Goal: Task Accomplishment & Management: Complete application form

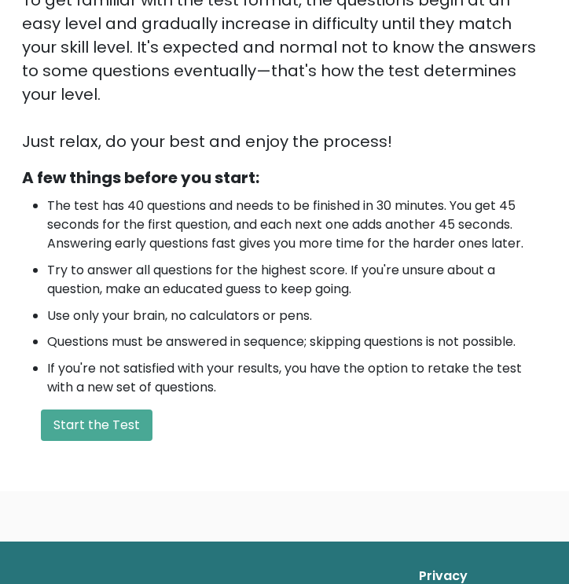
scroll to position [351, 0]
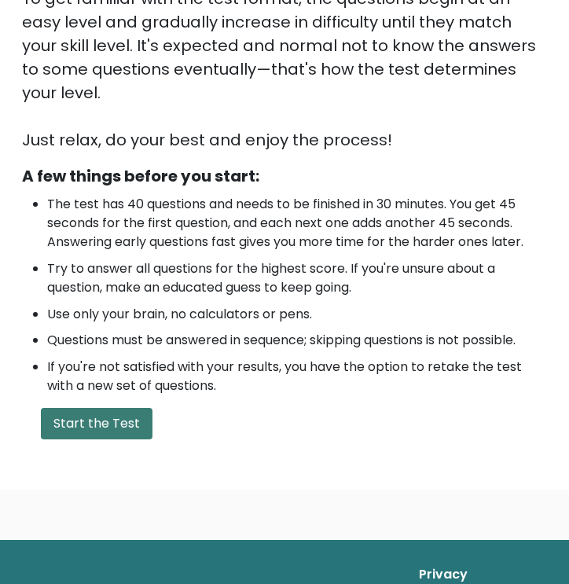
click at [127, 408] on button "Start the Test" at bounding box center [97, 423] width 112 height 31
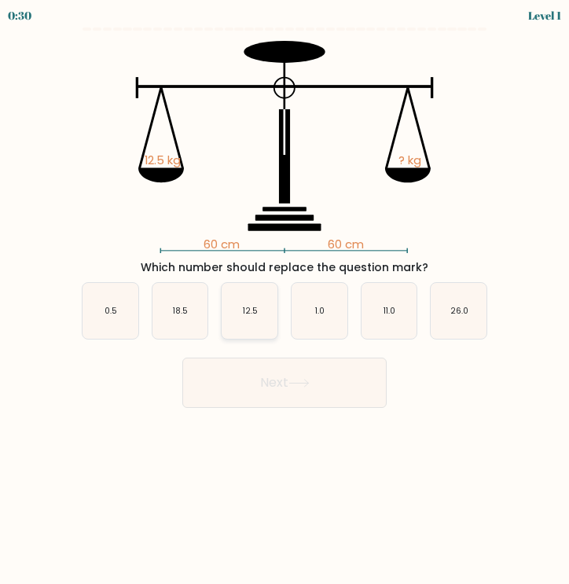
click at [247, 299] on icon "12.5" at bounding box center [250, 311] width 56 height 56
click at [285, 299] on input "c. 12.5" at bounding box center [285, 296] width 1 height 8
radio input "true"
click at [297, 380] on icon at bounding box center [298, 383] width 21 height 9
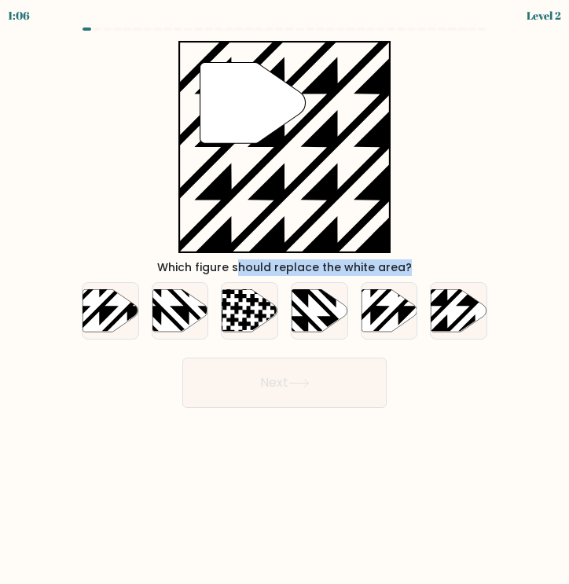
drag, startPoint x: 439, startPoint y: 318, endPoint x: 236, endPoint y: 153, distance: 261.0
click at [234, 150] on form "a." at bounding box center [284, 218] width 569 height 380
click at [445, 445] on body "1:05 Level 2" at bounding box center [284, 292] width 569 height 584
click at [447, 316] on icon at bounding box center [476, 333] width 112 height 112
click at [285, 300] on input "f." at bounding box center [285, 296] width 1 height 8
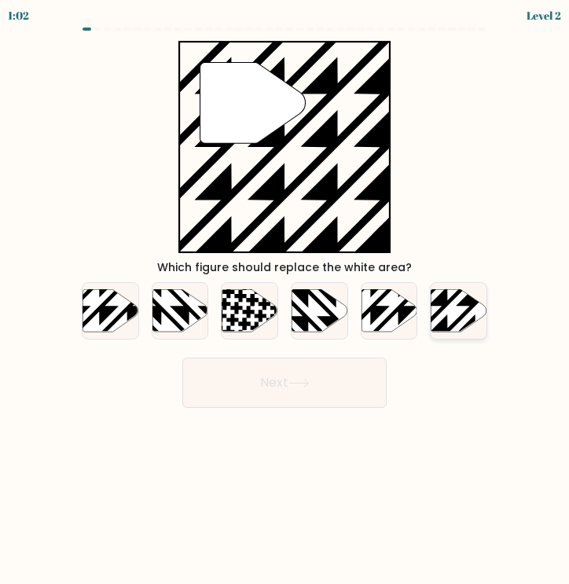
radio input "true"
click at [302, 384] on icon at bounding box center [298, 383] width 21 height 9
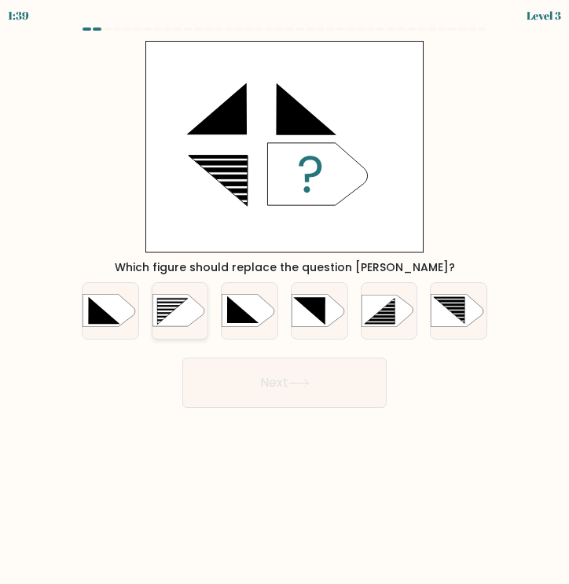
click at [164, 310] on icon at bounding box center [172, 312] width 31 height 27
click at [285, 300] on input "b." at bounding box center [285, 296] width 1 height 8
radio input "true"
click at [324, 392] on button "Next" at bounding box center [284, 383] width 204 height 50
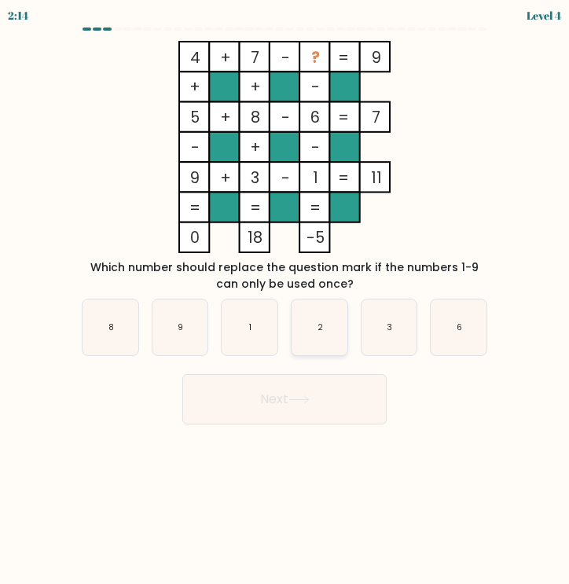
click at [332, 320] on icon "2" at bounding box center [320, 327] width 56 height 56
click at [285, 300] on input "d. 2" at bounding box center [285, 296] width 1 height 8
radio input "true"
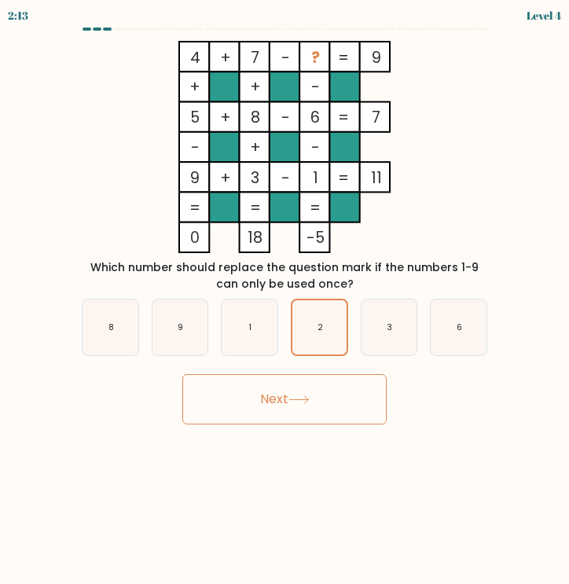
click at [310, 411] on button "Next" at bounding box center [284, 399] width 204 height 50
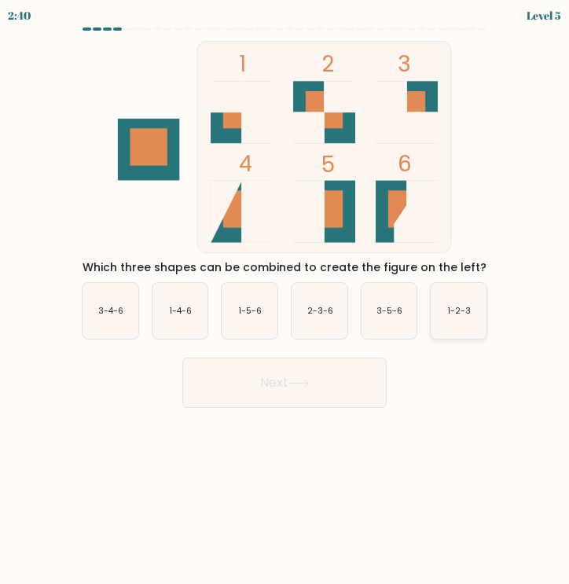
click at [436, 329] on icon "1-2-3" at bounding box center [459, 311] width 56 height 56
click at [285, 300] on input "f. 1-2-3" at bounding box center [285, 296] width 1 height 8
radio input "true"
click at [309, 398] on button "Next" at bounding box center [284, 383] width 204 height 50
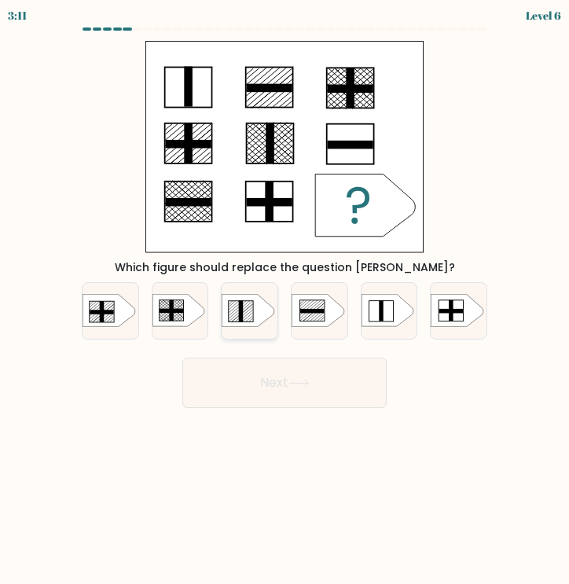
click at [241, 310] on rect at bounding box center [241, 311] width 5 height 21
click at [285, 300] on input "c." at bounding box center [285, 296] width 1 height 8
radio input "true"
click at [281, 384] on button "Next" at bounding box center [284, 383] width 204 height 50
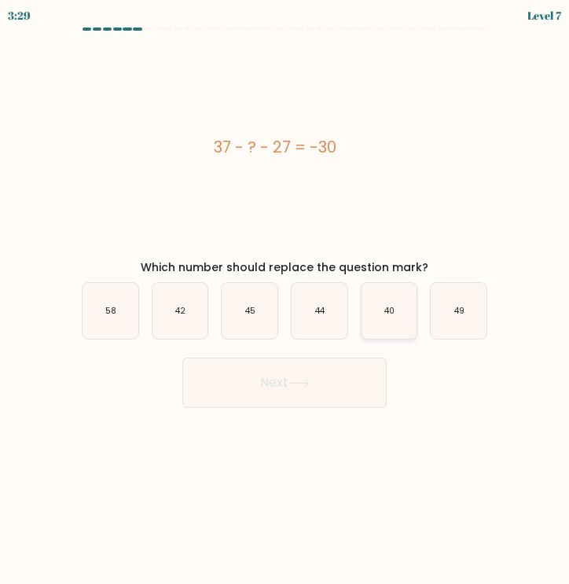
click at [391, 300] on icon "40" at bounding box center [390, 311] width 56 height 56
click at [285, 300] on input "e. 40" at bounding box center [285, 296] width 1 height 8
radio input "true"
click at [320, 297] on icon "44" at bounding box center [320, 311] width 56 height 56
click at [285, 297] on input "d. 44" at bounding box center [285, 296] width 1 height 8
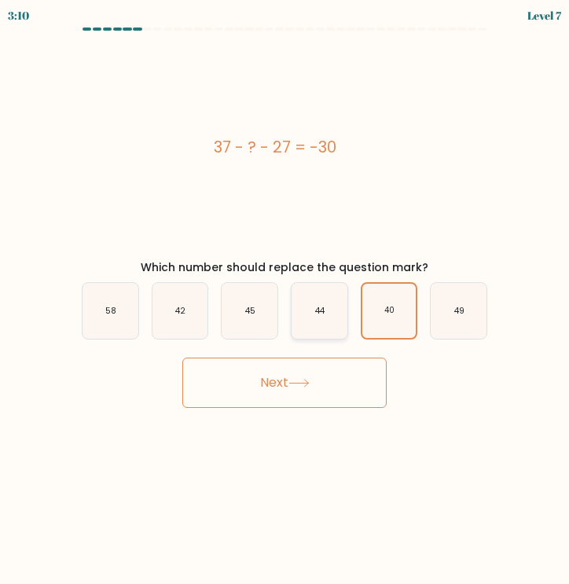
radio input "true"
click at [373, 322] on icon "40" at bounding box center [390, 311] width 56 height 56
click at [285, 300] on input "e. 40" at bounding box center [285, 296] width 1 height 8
radio input "true"
click at [329, 376] on button "Next" at bounding box center [284, 383] width 204 height 50
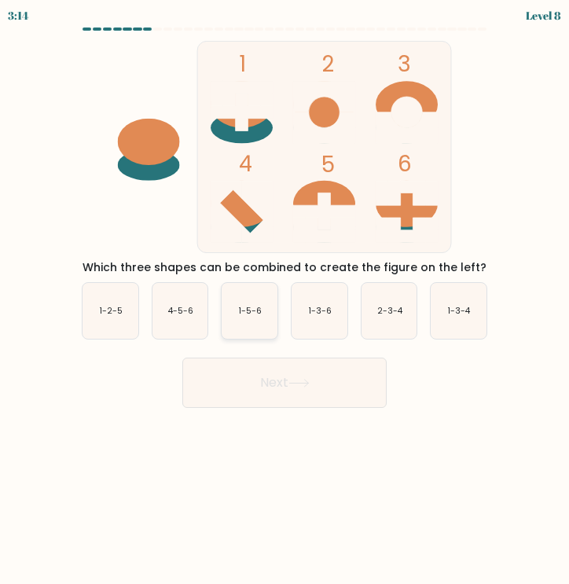
click at [249, 300] on icon "1-5-6" at bounding box center [250, 311] width 56 height 56
click at [285, 300] on input "c. 1-5-6" at bounding box center [285, 296] width 1 height 8
radio input "true"
click at [275, 384] on button "Next" at bounding box center [284, 383] width 204 height 50
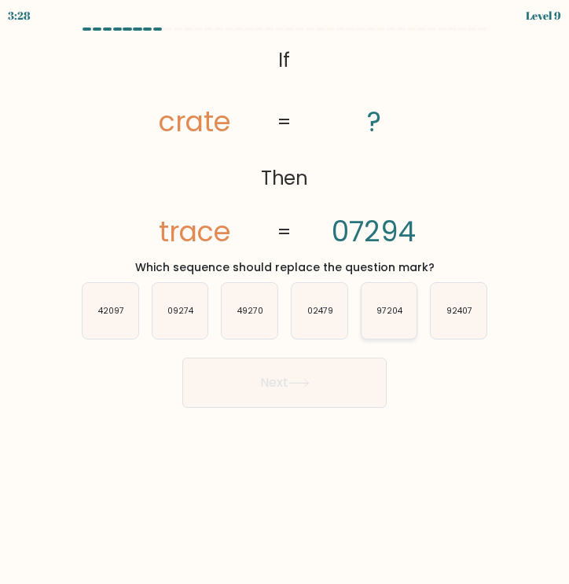
click at [377, 314] on text "97204" at bounding box center [389, 311] width 27 height 12
click at [285, 300] on input "e. 97204" at bounding box center [285, 296] width 1 height 8
radio input "true"
click at [351, 386] on button "Next" at bounding box center [284, 383] width 204 height 50
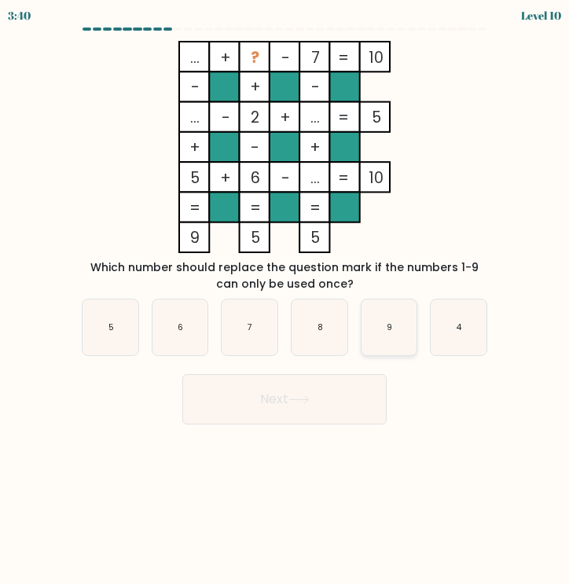
click at [376, 321] on icon "9" at bounding box center [390, 327] width 56 height 56
click at [285, 300] on input "e. 9" at bounding box center [285, 296] width 1 height 8
radio input "true"
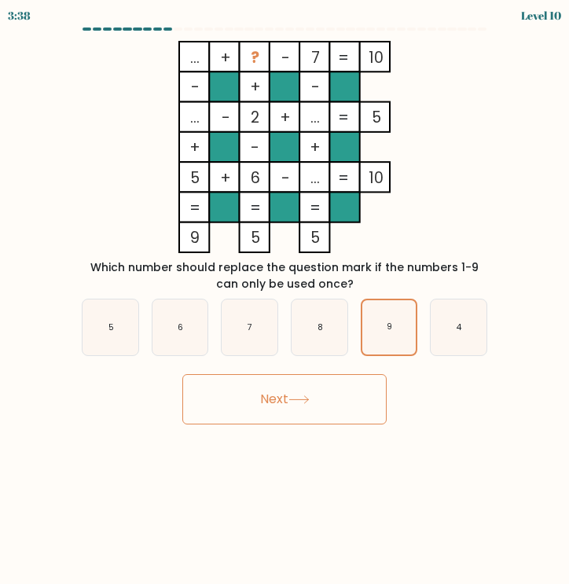
click at [299, 409] on button "Next" at bounding box center [284, 399] width 204 height 50
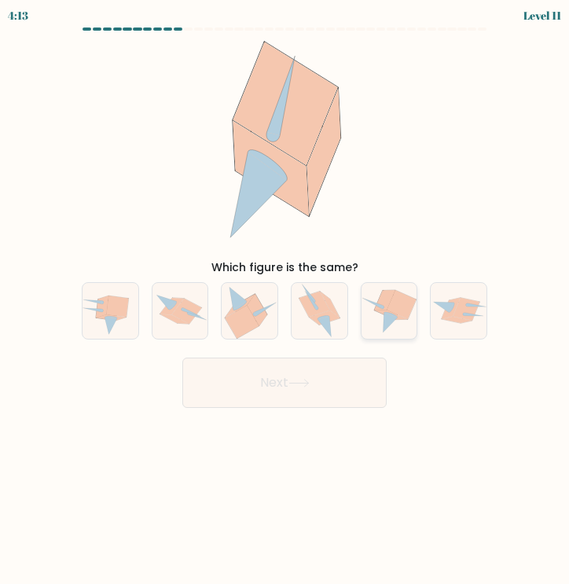
click at [373, 299] on icon at bounding box center [390, 310] width 56 height 50
click at [285, 299] on input "e." at bounding box center [285, 296] width 1 height 8
radio input "true"
click at [343, 381] on button "Next" at bounding box center [284, 383] width 204 height 50
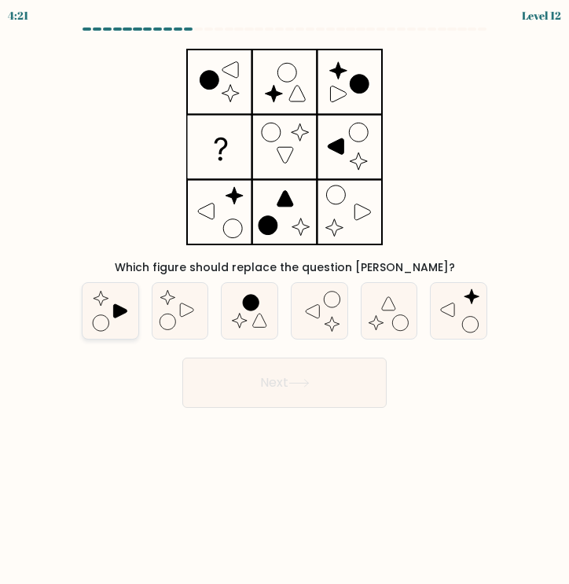
click at [112, 320] on icon at bounding box center [111, 311] width 56 height 56
click at [285, 300] on input "a." at bounding box center [285, 296] width 1 height 8
radio input "true"
click at [336, 401] on button "Next" at bounding box center [284, 383] width 204 height 50
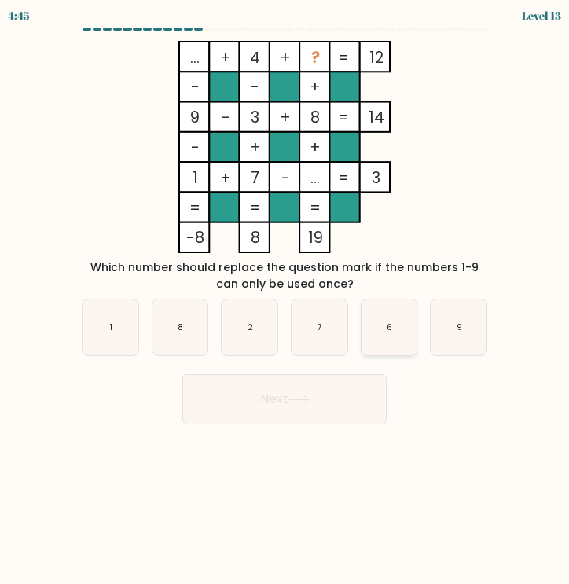
click at [391, 324] on text "6" at bounding box center [390, 327] width 6 height 12
click at [285, 300] on input "e. 6" at bounding box center [285, 296] width 1 height 8
radio input "true"
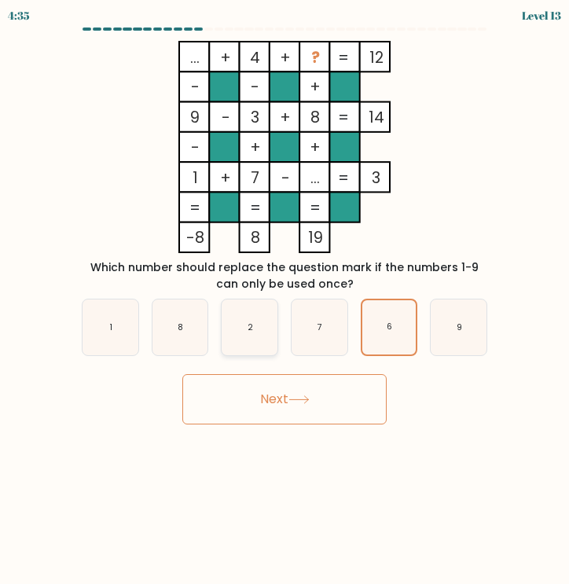
click at [256, 323] on icon "2" at bounding box center [250, 327] width 56 height 56
click at [285, 300] on input "c. 2" at bounding box center [285, 296] width 1 height 8
radio input "true"
click at [387, 332] on text "6" at bounding box center [390, 327] width 6 height 12
click at [285, 300] on input "e. 6" at bounding box center [285, 296] width 1 height 8
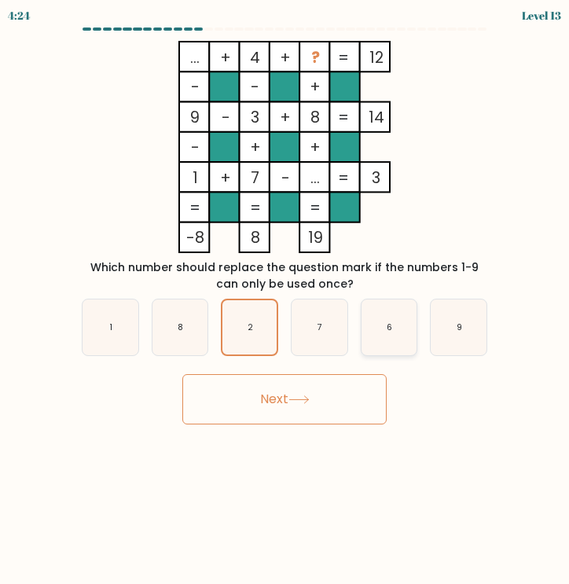
radio input "true"
click at [337, 383] on button "Next" at bounding box center [284, 399] width 204 height 50
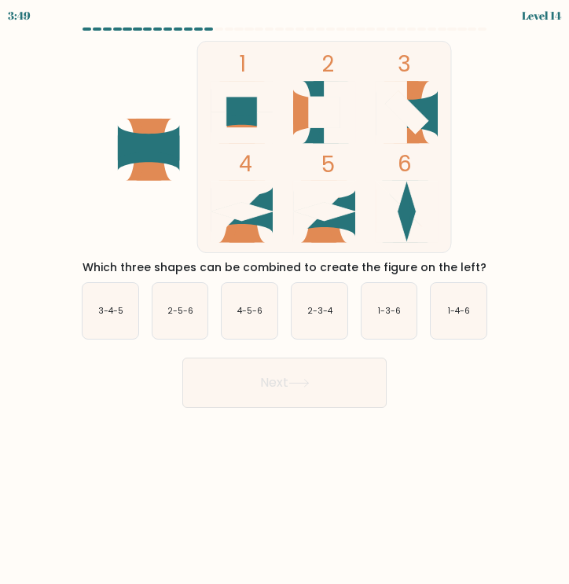
click at [152, 142] on icon at bounding box center [149, 143] width 62 height 37
click at [238, 113] on icon at bounding box center [242, 105] width 62 height 37
click at [244, 219] on icon at bounding box center [242, 211] width 62 height 19
click at [239, 333] on icon "4-5-6" at bounding box center [250, 311] width 56 height 56
click at [285, 300] on input "c. 4-5-6" at bounding box center [285, 296] width 1 height 8
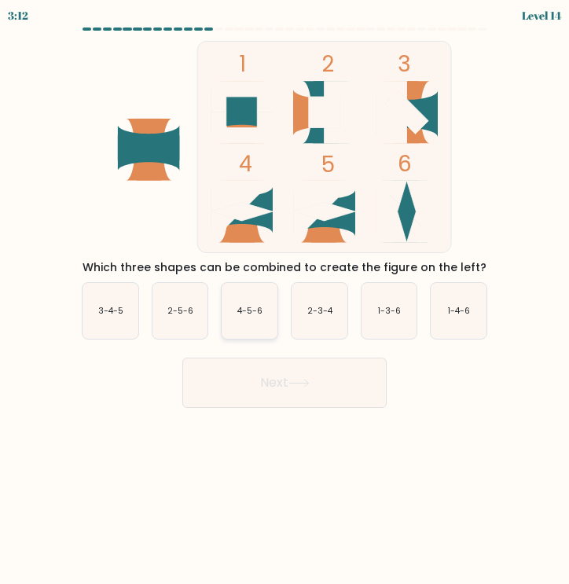
radio input "true"
click at [296, 382] on icon at bounding box center [298, 383] width 21 height 9
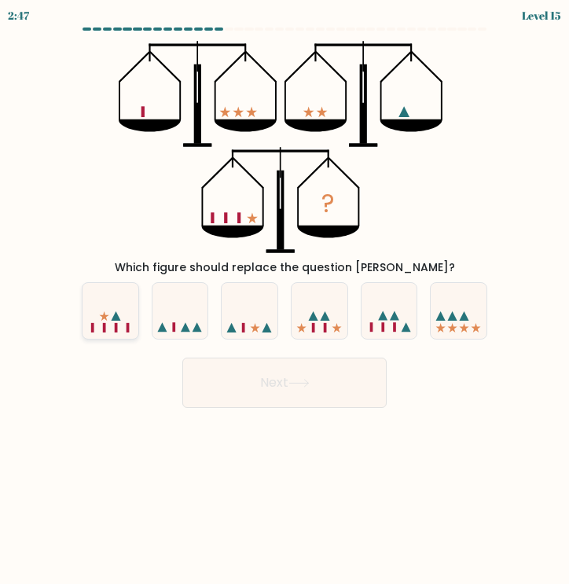
click at [118, 302] on icon at bounding box center [111, 311] width 56 height 46
click at [285, 300] on input "a." at bounding box center [285, 296] width 1 height 8
radio input "true"
click at [473, 307] on icon at bounding box center [459, 311] width 56 height 46
click at [285, 300] on input "f." at bounding box center [285, 296] width 1 height 8
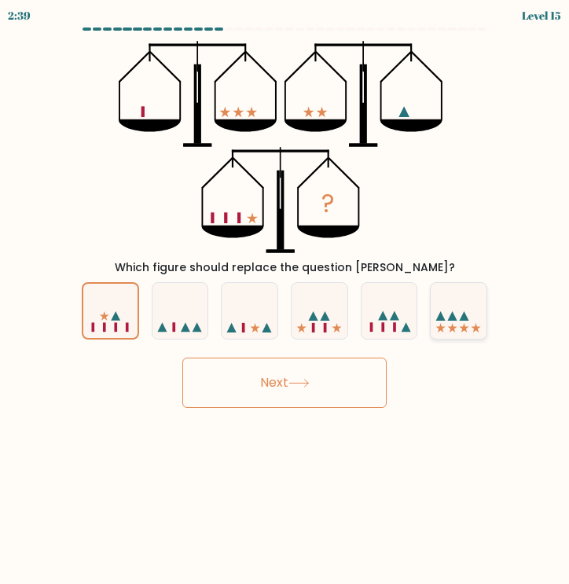
radio input "true"
click at [337, 392] on button "Next" at bounding box center [284, 383] width 204 height 50
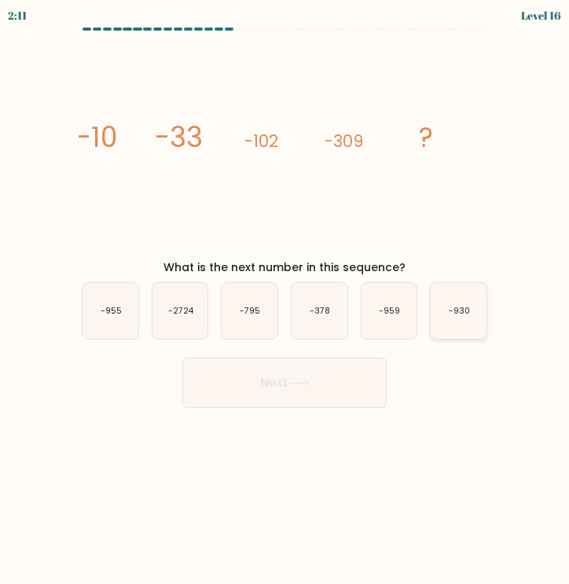
click at [465, 315] on text "-930" at bounding box center [459, 311] width 21 height 12
click at [285, 300] on input "f. -930" at bounding box center [285, 296] width 1 height 8
radio input "true"
click at [362, 375] on button "Next" at bounding box center [284, 383] width 204 height 50
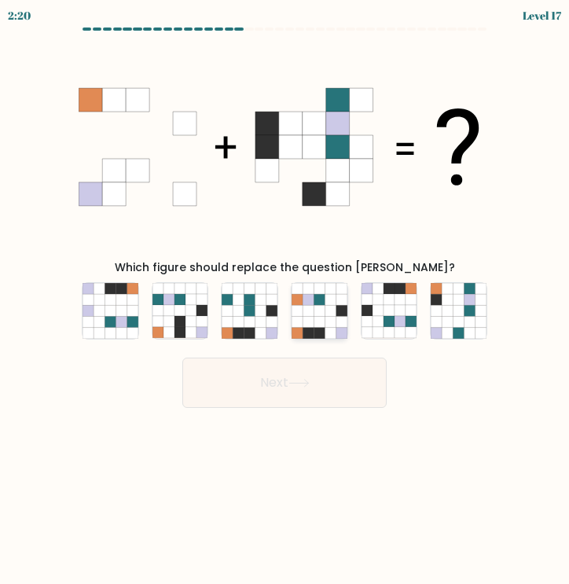
click at [343, 317] on icon at bounding box center [341, 321] width 11 height 11
click at [285, 300] on input "d." at bounding box center [285, 296] width 1 height 8
radio input "true"
click at [172, 312] on icon at bounding box center [168, 310] width 11 height 11
click at [285, 300] on input "b." at bounding box center [285, 296] width 1 height 8
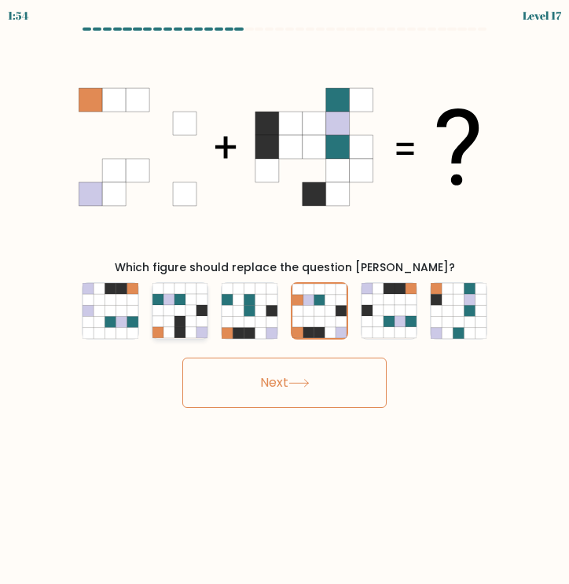
radio input "true"
click at [103, 306] on icon at bounding box center [99, 310] width 11 height 11
click at [285, 300] on input "a." at bounding box center [285, 296] width 1 height 8
radio input "true"
click at [483, 324] on icon at bounding box center [481, 321] width 11 height 11
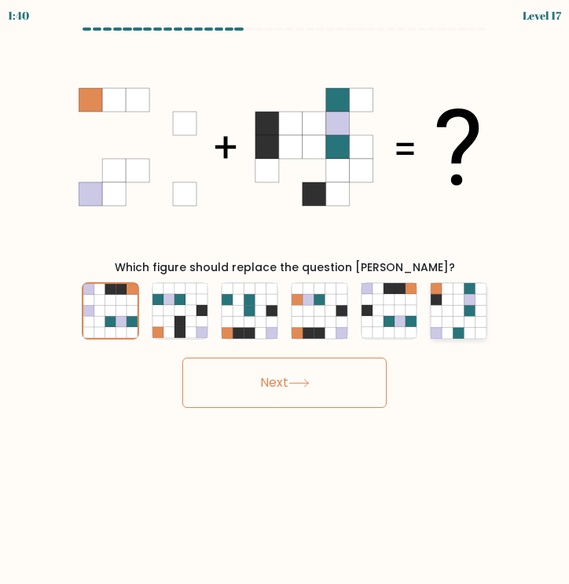
click at [285, 300] on input "f." at bounding box center [285, 296] width 1 height 8
radio input "true"
click at [394, 318] on icon at bounding box center [389, 321] width 11 height 11
click at [285, 300] on input "e." at bounding box center [285, 296] width 1 height 8
radio input "true"
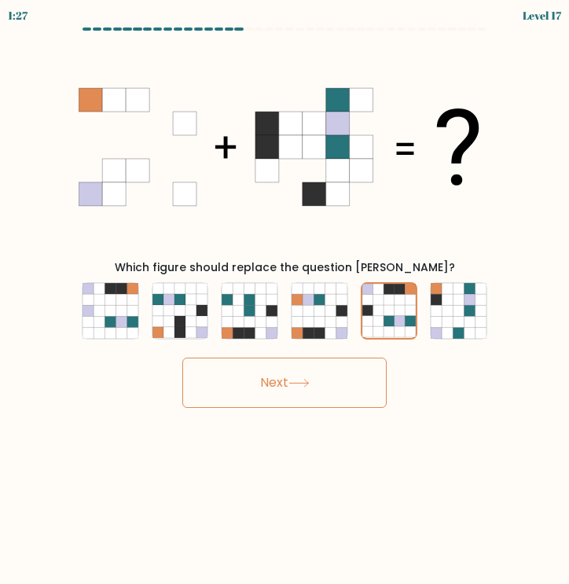
click at [363, 393] on button "Next" at bounding box center [284, 383] width 204 height 50
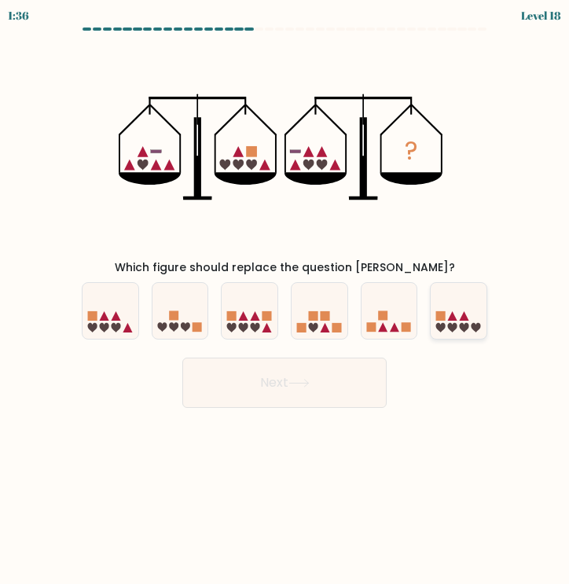
click at [474, 321] on icon at bounding box center [459, 311] width 56 height 46
click at [285, 300] on input "f." at bounding box center [285, 296] width 1 height 8
radio input "true"
click at [347, 381] on button "Next" at bounding box center [284, 383] width 204 height 50
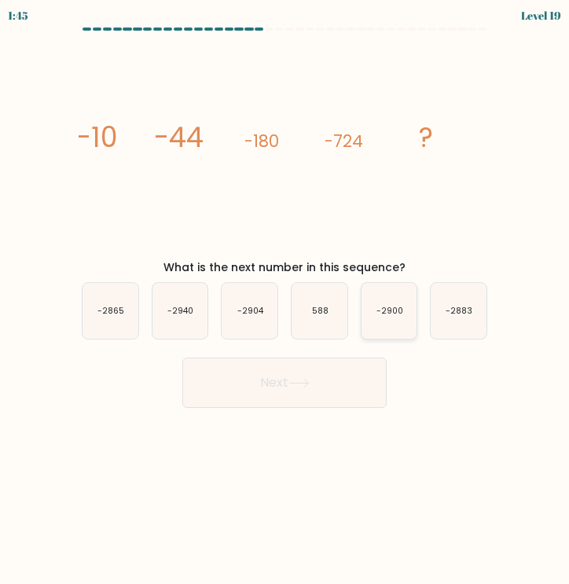
click at [397, 287] on icon "-2900" at bounding box center [390, 311] width 56 height 56
click at [285, 292] on input "e. -2900" at bounding box center [285, 296] width 1 height 8
radio input "true"
click at [341, 369] on button "Next" at bounding box center [284, 383] width 204 height 50
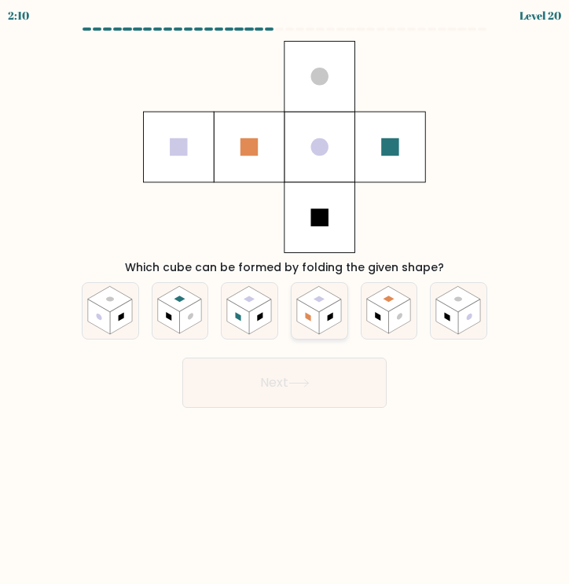
click at [315, 318] on rect at bounding box center [308, 316] width 22 height 35
click at [285, 300] on input "d." at bounding box center [285, 296] width 1 height 8
radio input "true"
click at [262, 153] on rect at bounding box center [249, 147] width 71 height 71
click at [275, 389] on button "Next" at bounding box center [284, 383] width 204 height 50
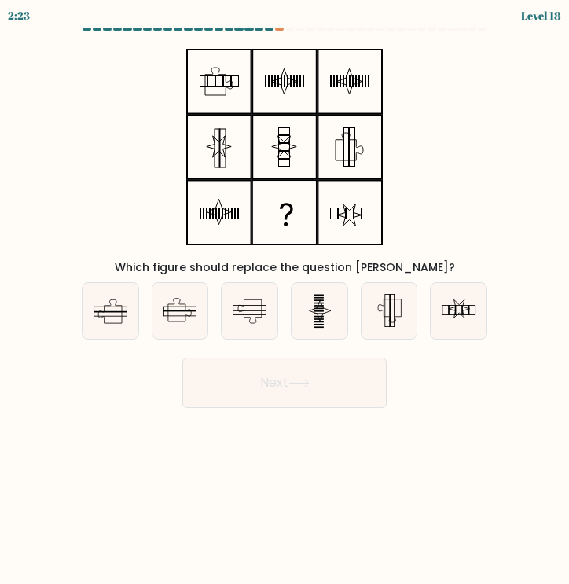
click at [365, 161] on icon at bounding box center [284, 147] width 196 height 212
click at [263, 306] on icon at bounding box center [250, 311] width 56 height 56
click at [285, 300] on input "c." at bounding box center [285, 296] width 1 height 8
radio input "true"
click at [166, 314] on icon at bounding box center [180, 311] width 56 height 56
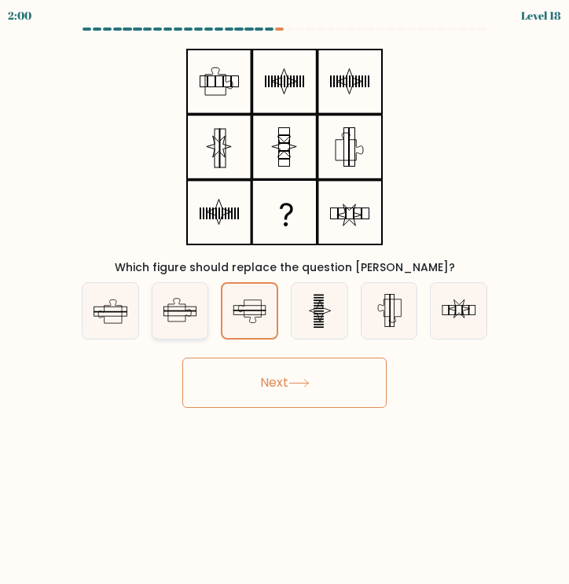
click at [285, 300] on input "b." at bounding box center [285, 296] width 1 height 8
radio input "true"
click at [302, 408] on body "1:51 Level 18" at bounding box center [284, 292] width 569 height 584
click at [320, 384] on button "Next" at bounding box center [284, 383] width 204 height 50
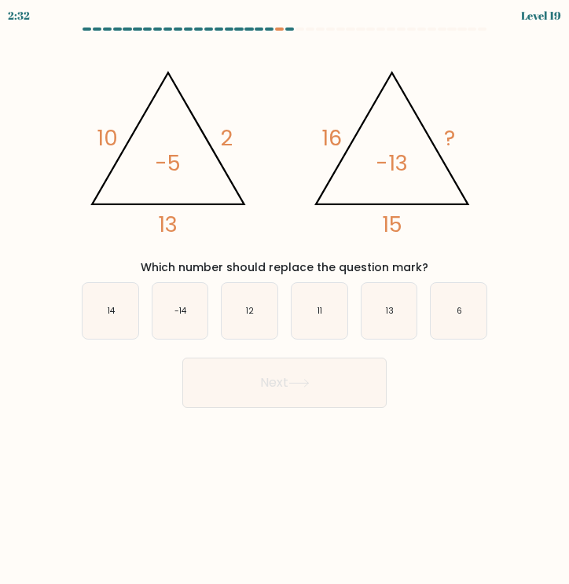
click at [307, 101] on icon "@import url('https://fonts.googleapis.com/css?family=Abril+Fatface:400,100,100i…" at bounding box center [285, 147] width 412 height 212
click at [197, 303] on icon "-14" at bounding box center [180, 311] width 56 height 56
click at [285, 300] on input "b. -14" at bounding box center [285, 296] width 1 height 8
radio input "true"
click at [132, 313] on icon "14" at bounding box center [111, 311] width 56 height 56
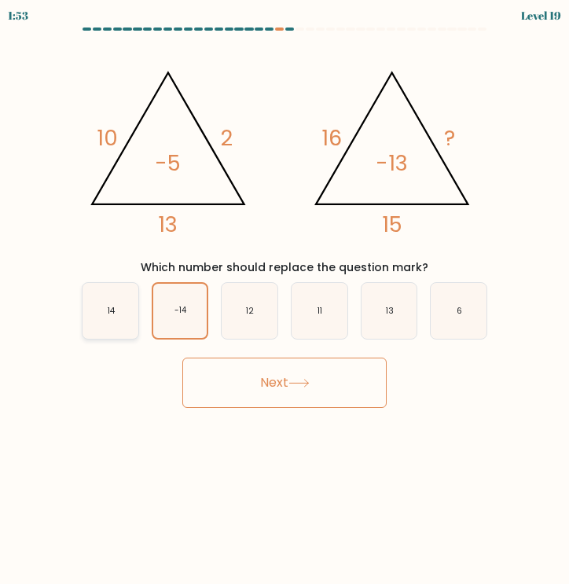
click at [285, 300] on input "a. 14" at bounding box center [285, 296] width 1 height 8
radio input "true"
click at [345, 394] on button "Next" at bounding box center [284, 383] width 204 height 50
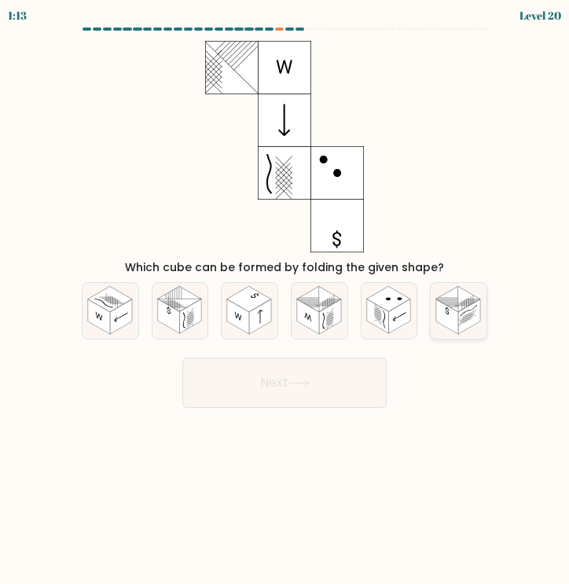
click at [461, 309] on rect at bounding box center [458, 298] width 44 height 25
click at [285, 300] on input "f." at bounding box center [285, 296] width 1 height 8
radio input "true"
click at [314, 377] on button "Next" at bounding box center [284, 383] width 204 height 50
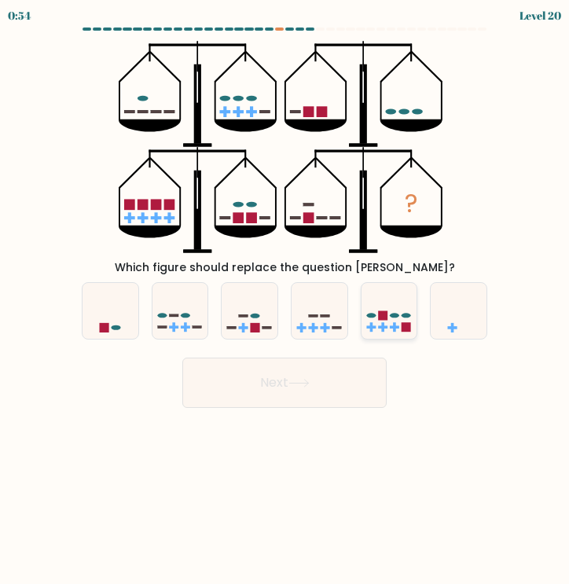
click at [376, 310] on icon at bounding box center [390, 311] width 56 height 46
click at [285, 300] on input "e." at bounding box center [285, 296] width 1 height 8
radio input "true"
click at [317, 324] on icon at bounding box center [320, 311] width 56 height 46
click at [285, 300] on input "d." at bounding box center [285, 296] width 1 height 8
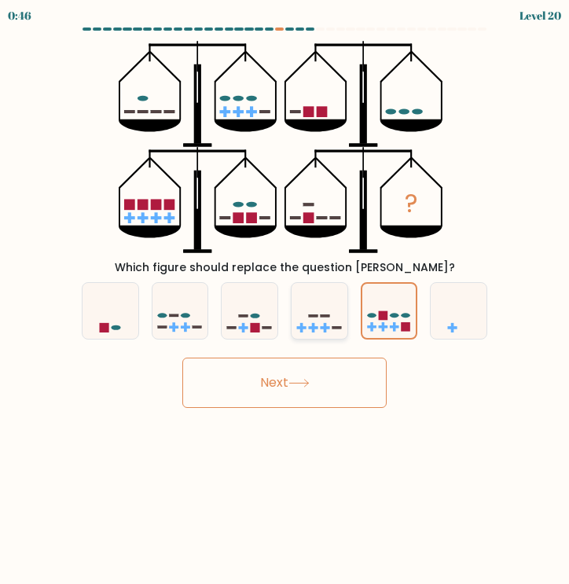
radio input "true"
click at [318, 404] on button "Next" at bounding box center [284, 383] width 204 height 50
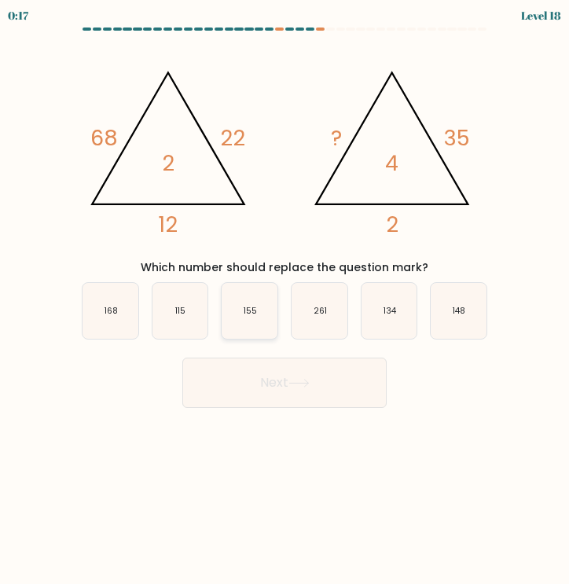
click at [266, 299] on icon "155" at bounding box center [250, 311] width 56 height 56
click at [285, 299] on input "c. 155" at bounding box center [285, 296] width 1 height 8
radio input "true"
click at [277, 394] on button "Next" at bounding box center [284, 383] width 204 height 50
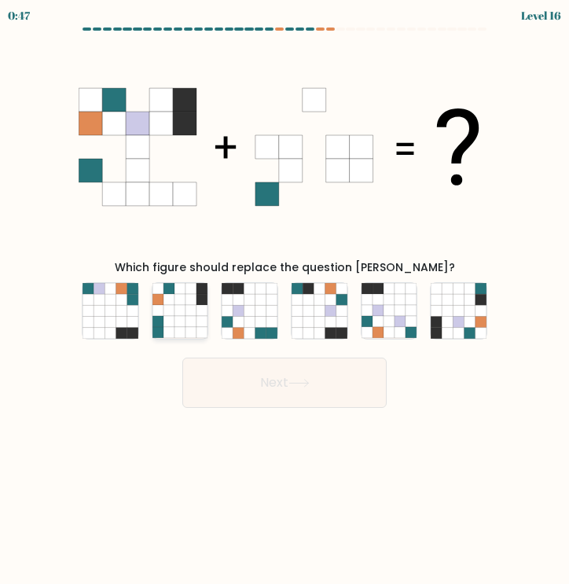
click at [189, 317] on icon at bounding box center [190, 321] width 11 height 11
click at [285, 300] on input "b." at bounding box center [285, 296] width 1 height 8
radio input "true"
click at [470, 307] on icon at bounding box center [470, 310] width 11 height 11
click at [285, 300] on input "f." at bounding box center [285, 296] width 1 height 8
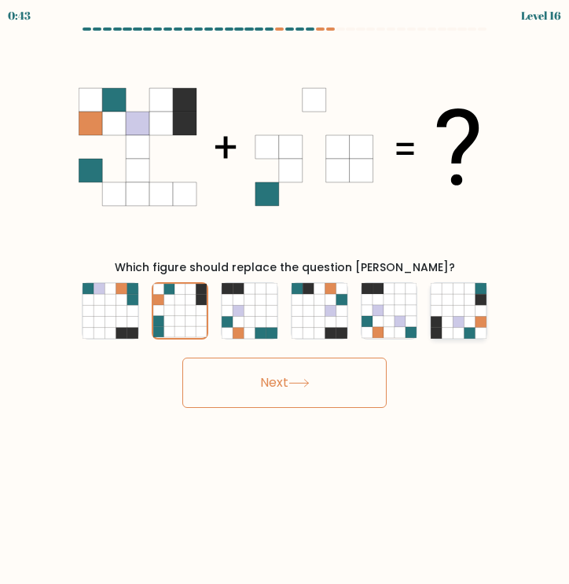
radio input "true"
click at [258, 314] on icon at bounding box center [260, 310] width 11 height 11
click at [285, 300] on input "c." at bounding box center [285, 296] width 1 height 8
radio input "true"
click at [293, 380] on icon at bounding box center [298, 383] width 21 height 9
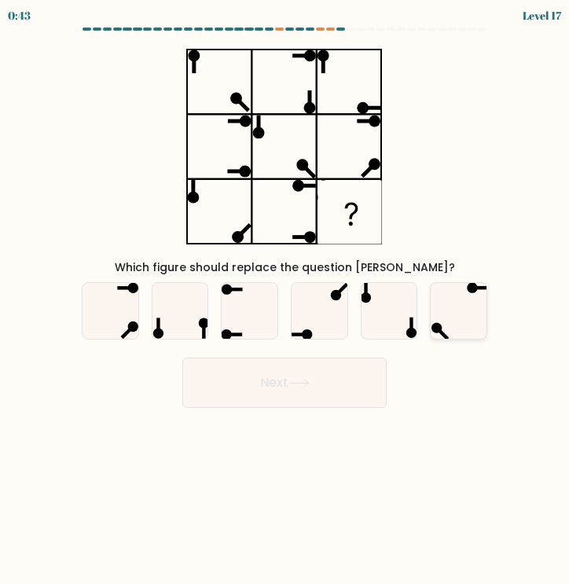
click at [457, 285] on icon at bounding box center [459, 311] width 56 height 56
click at [285, 292] on input "f." at bounding box center [285, 296] width 1 height 8
radio input "true"
click at [354, 372] on button "Next" at bounding box center [284, 383] width 204 height 50
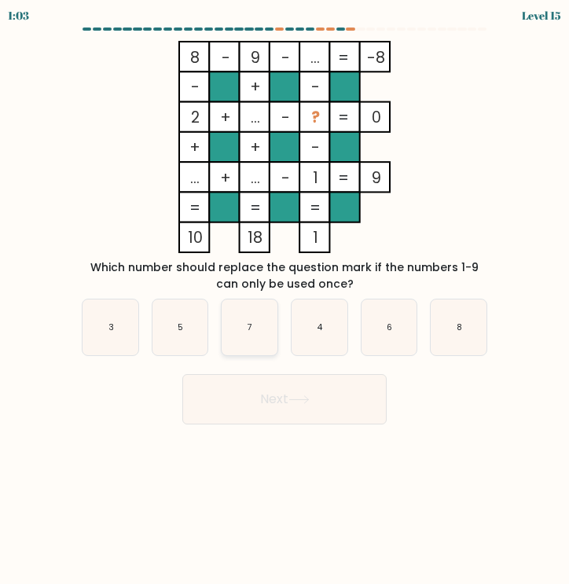
click at [253, 320] on icon "7" at bounding box center [250, 327] width 56 height 56
click at [285, 300] on input "c. 7" at bounding box center [285, 296] width 1 height 8
radio input "true"
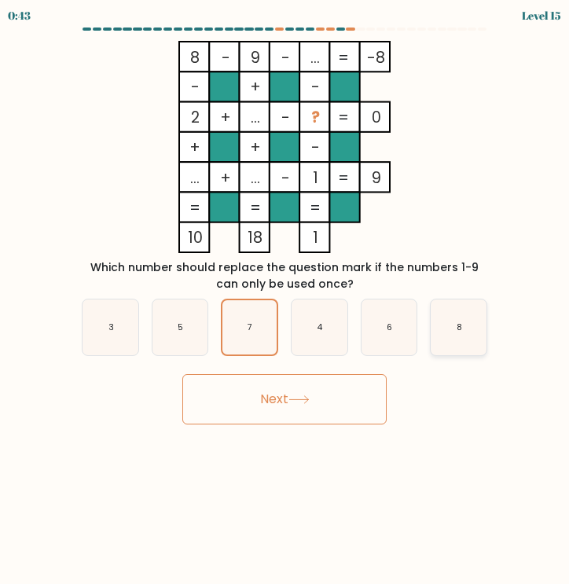
click at [447, 322] on icon "8" at bounding box center [459, 327] width 56 height 56
click at [285, 300] on input "f. 8" at bounding box center [285, 296] width 1 height 8
radio input "true"
click at [309, 421] on button "Next" at bounding box center [284, 399] width 204 height 50
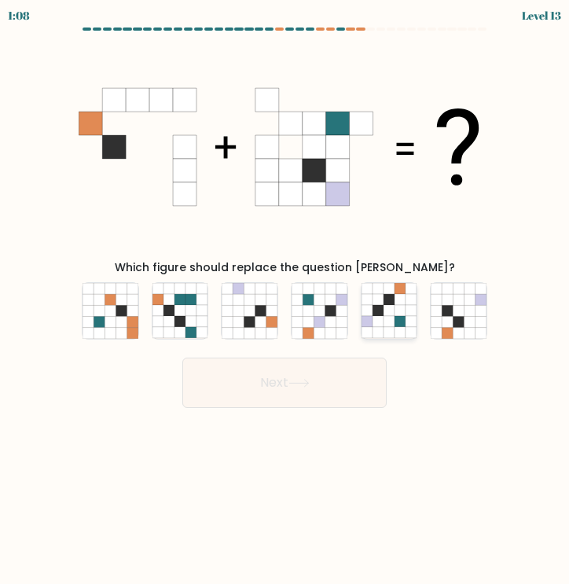
click at [376, 299] on icon at bounding box center [378, 299] width 11 height 11
click at [285, 299] on input "e." at bounding box center [285, 296] width 1 height 8
radio input "true"
click at [310, 381] on icon at bounding box center [298, 383] width 21 height 9
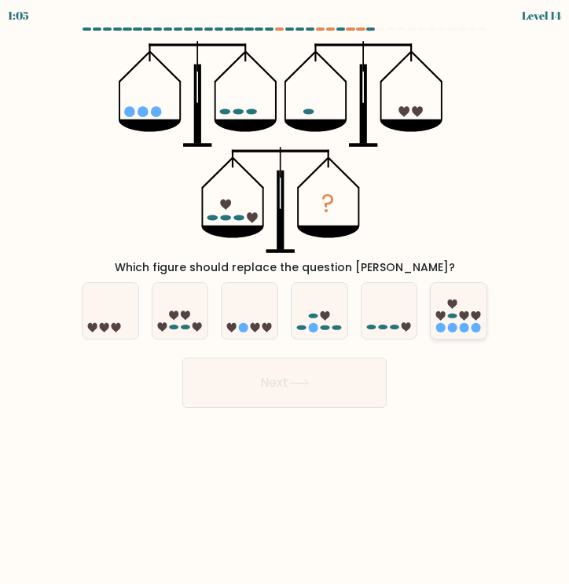
click at [454, 310] on icon at bounding box center [459, 311] width 56 height 46
click at [285, 300] on input "f." at bounding box center [285, 296] width 1 height 8
radio input "true"
click at [384, 319] on icon at bounding box center [390, 311] width 56 height 46
click at [285, 300] on input "e." at bounding box center [285, 296] width 1 height 8
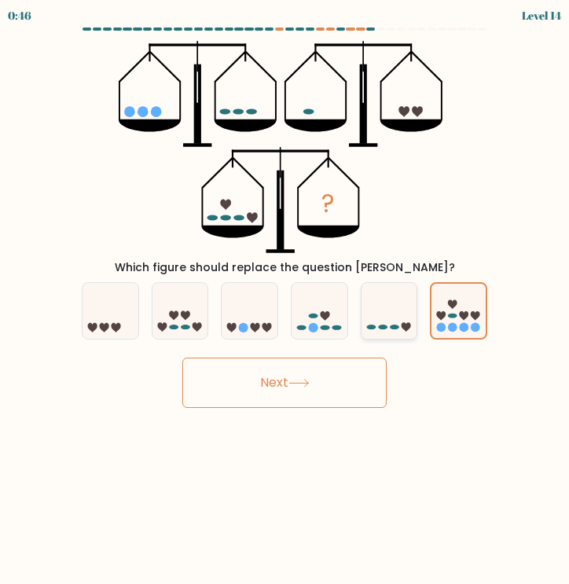
radio input "true"
click at [260, 307] on icon at bounding box center [250, 311] width 56 height 46
click at [285, 300] on input "c." at bounding box center [285, 296] width 1 height 8
radio input "true"
click at [469, 339] on div at bounding box center [458, 310] width 57 height 57
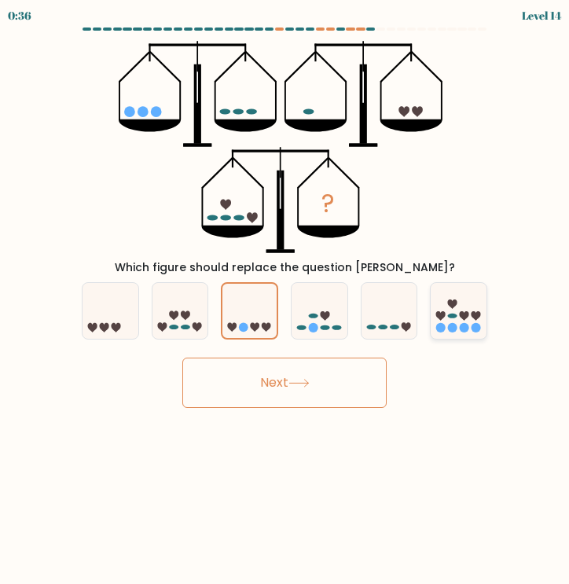
click at [285, 300] on input "f." at bounding box center [285, 296] width 1 height 8
radio input "true"
click at [263, 298] on icon at bounding box center [250, 311] width 56 height 46
click at [285, 298] on input "c." at bounding box center [285, 296] width 1 height 8
radio input "true"
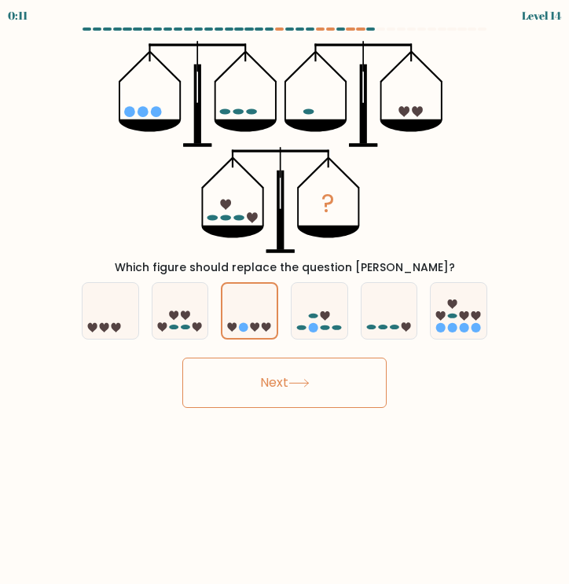
click at [461, 343] on form at bounding box center [284, 218] width 569 height 380
click at [459, 311] on icon at bounding box center [459, 311] width 56 height 46
click at [285, 300] on input "f." at bounding box center [285, 296] width 1 height 8
radio input "true"
click at [305, 396] on button "Next" at bounding box center [284, 383] width 204 height 50
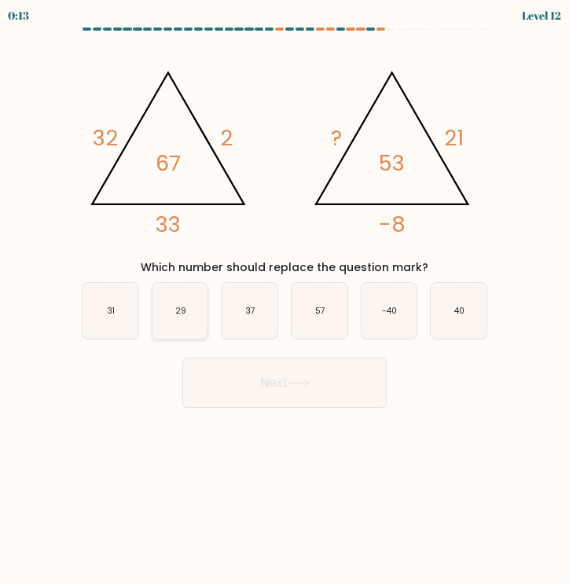
click at [183, 306] on text "29" at bounding box center [180, 311] width 11 height 12
click at [285, 300] on input "b. 29" at bounding box center [285, 296] width 1 height 8
radio input "true"
click at [336, 376] on button "Next" at bounding box center [284, 383] width 204 height 50
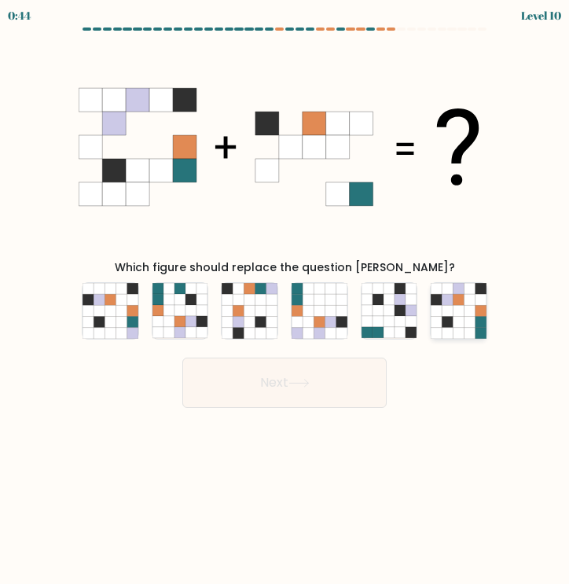
click at [470, 320] on icon at bounding box center [470, 321] width 11 height 11
click at [285, 300] on input "f." at bounding box center [285, 296] width 1 height 8
radio input "true"
click at [318, 395] on button "Next" at bounding box center [284, 383] width 204 height 50
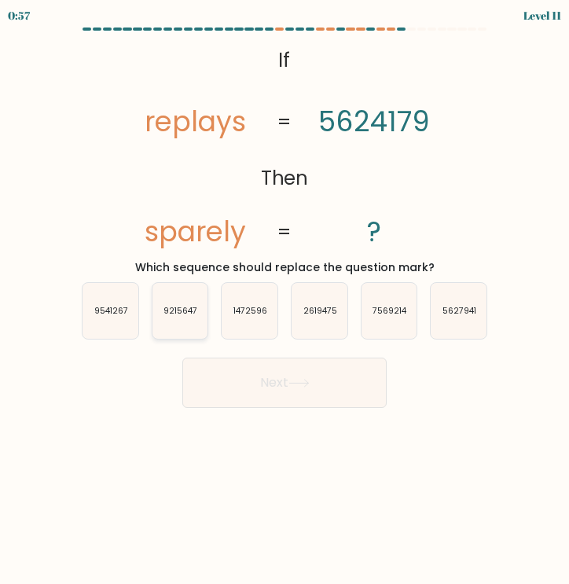
click at [193, 307] on text "9215647" at bounding box center [180, 311] width 34 height 12
click at [285, 300] on input "b. 9215647" at bounding box center [285, 296] width 1 height 8
radio input "true"
click at [284, 369] on button "Next" at bounding box center [284, 383] width 204 height 50
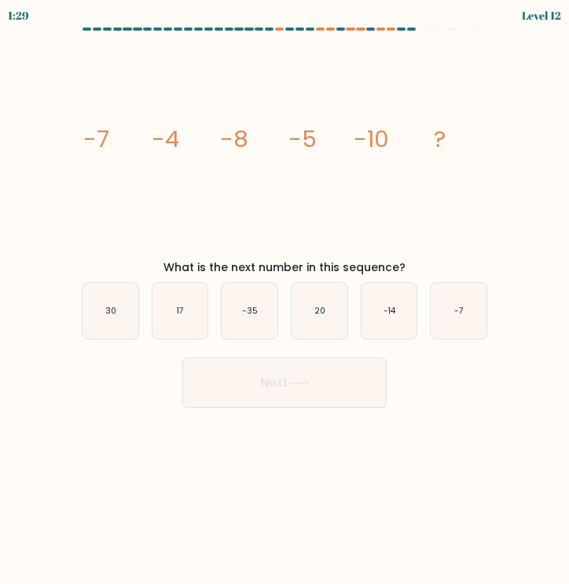
click at [380, 146] on tspan "-10" at bounding box center [371, 139] width 35 height 32
click at [481, 316] on icon "-7" at bounding box center [459, 311] width 56 height 56
click at [285, 300] on input "f. -7" at bounding box center [285, 296] width 1 height 8
radio input "true"
click at [353, 380] on button "Next" at bounding box center [284, 383] width 204 height 50
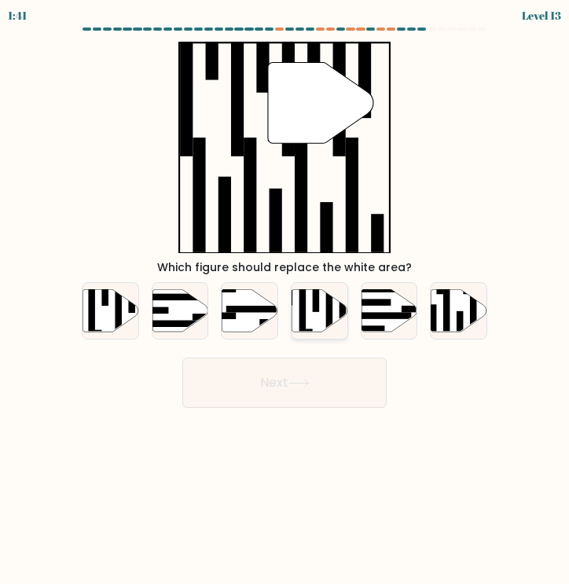
click at [347, 305] on icon at bounding box center [320, 310] width 56 height 43
click at [285, 300] on input "d." at bounding box center [285, 296] width 1 height 8
radio input "true"
click at [342, 380] on button "Next" at bounding box center [284, 383] width 204 height 50
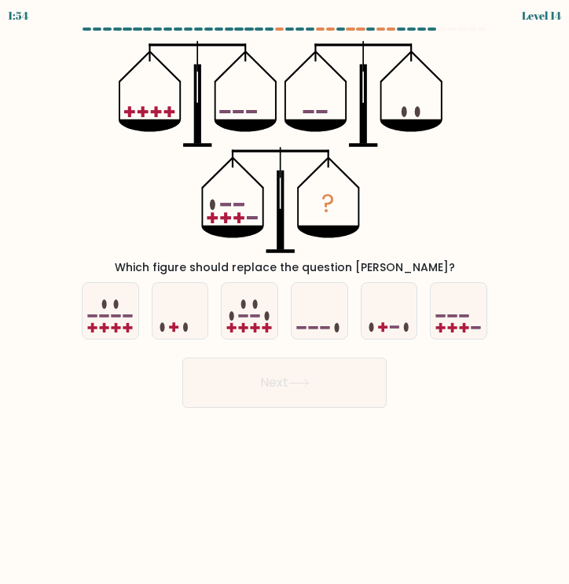
click at [417, 108] on ellipse at bounding box center [418, 111] width 6 height 11
click at [406, 120] on icon at bounding box center [411, 125] width 62 height 13
click at [319, 310] on icon at bounding box center [320, 311] width 56 height 46
click at [285, 300] on input "d." at bounding box center [285, 296] width 1 height 8
radio input "true"
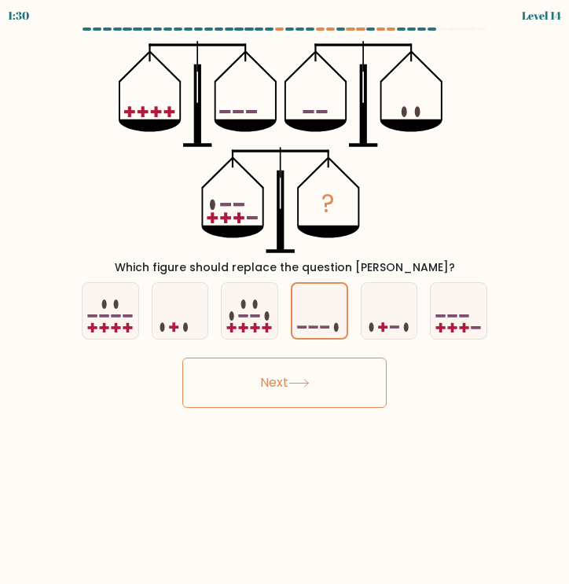
click at [318, 386] on button "Next" at bounding box center [284, 383] width 204 height 50
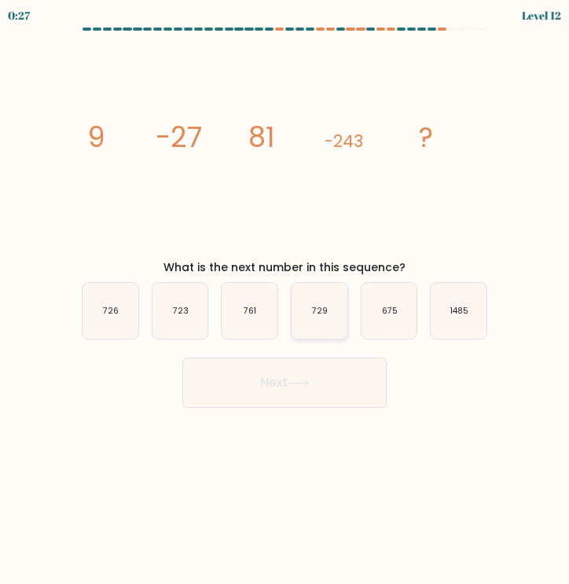
click at [325, 325] on icon "729" at bounding box center [320, 311] width 56 height 56
click at [285, 300] on input "d. 729" at bounding box center [285, 296] width 1 height 8
radio input "true"
click at [305, 388] on button "Next" at bounding box center [284, 383] width 204 height 50
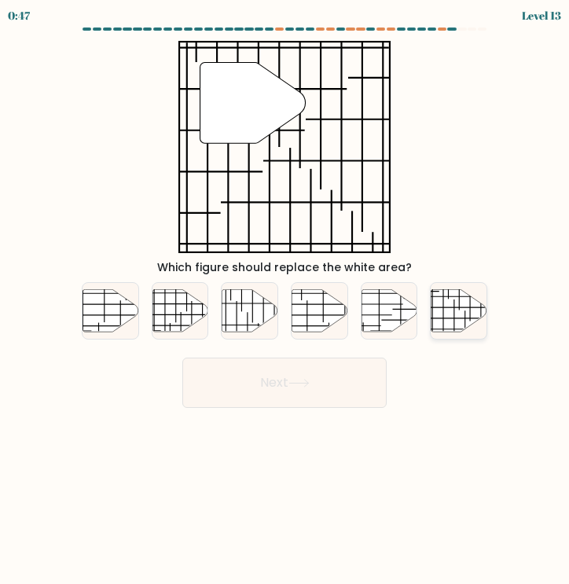
click at [442, 318] on icon at bounding box center [460, 310] width 56 height 42
click at [285, 300] on input "f." at bounding box center [285, 296] width 1 height 8
radio input "true"
click at [278, 151] on icon """ at bounding box center [284, 147] width 212 height 212
click at [186, 299] on icon at bounding box center [180, 310] width 56 height 42
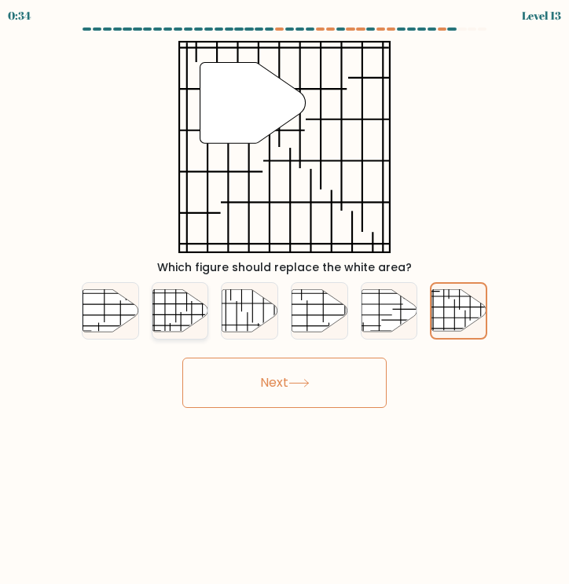
click at [285, 299] on input "b." at bounding box center [285, 296] width 1 height 8
radio input "true"
click at [288, 406] on button "Next" at bounding box center [284, 383] width 204 height 50
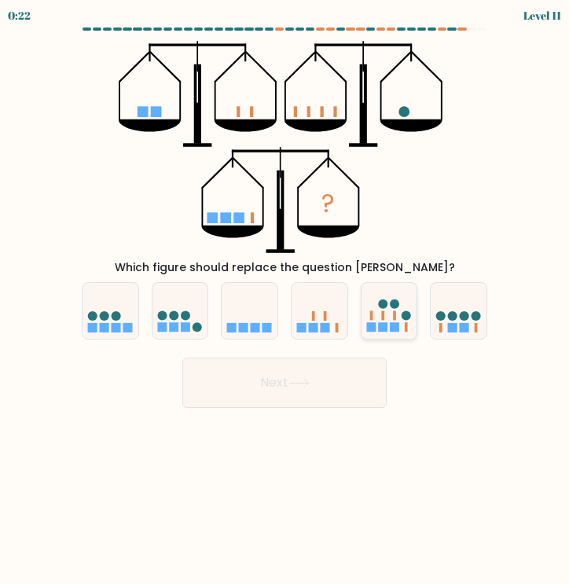
click at [380, 310] on icon at bounding box center [390, 311] width 56 height 46
click at [285, 300] on input "e." at bounding box center [285, 296] width 1 height 8
radio input "true"
click at [171, 310] on icon at bounding box center [180, 311] width 56 height 46
click at [285, 300] on input "b." at bounding box center [285, 296] width 1 height 8
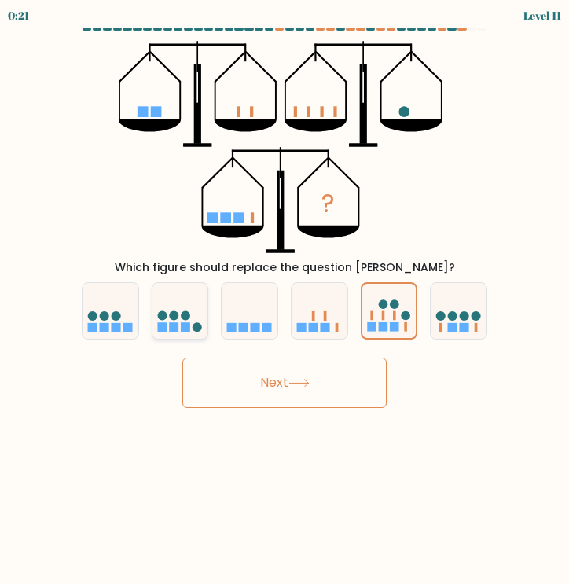
radio input "true"
click at [125, 331] on rect at bounding box center [127, 327] width 9 height 9
click at [285, 300] on input "a." at bounding box center [285, 296] width 1 height 8
radio input "true"
click at [277, 379] on button "Next" at bounding box center [284, 383] width 204 height 50
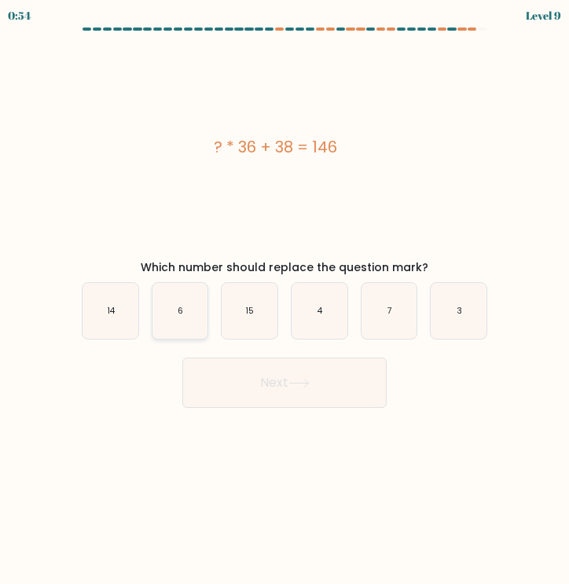
click at [193, 293] on icon "6" at bounding box center [180, 311] width 56 height 56
click at [285, 293] on input "b. 6" at bounding box center [285, 296] width 1 height 8
radio input "true"
click at [312, 291] on icon "4" at bounding box center [320, 311] width 56 height 56
click at [285, 292] on input "d. 4" at bounding box center [285, 296] width 1 height 8
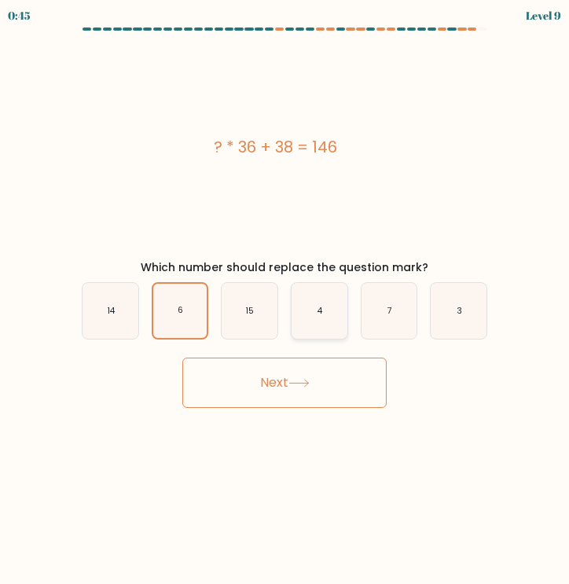
radio input "true"
click at [483, 299] on icon "3" at bounding box center [459, 311] width 56 height 56
click at [285, 299] on input "f. 3" at bounding box center [285, 296] width 1 height 8
radio input "true"
click at [221, 369] on button "Next" at bounding box center [284, 383] width 204 height 50
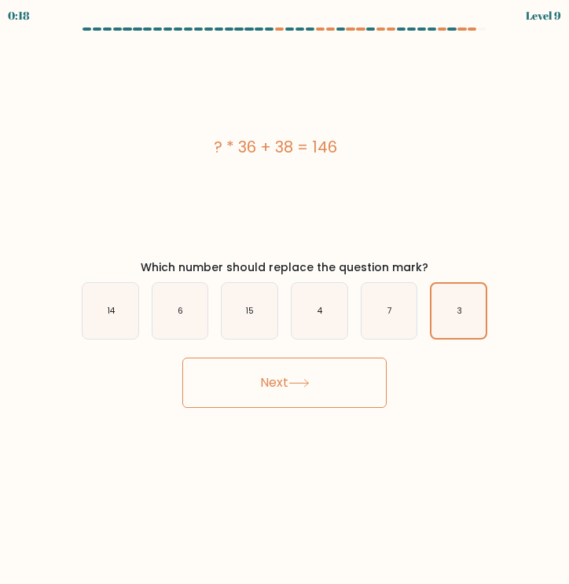
click at [321, 368] on button "Next" at bounding box center [284, 383] width 204 height 50
click at [266, 376] on button "Next" at bounding box center [284, 383] width 204 height 50
click at [265, 376] on button "Next" at bounding box center [284, 383] width 204 height 50
click at [479, 309] on icon "3" at bounding box center [459, 311] width 54 height 54
click at [285, 300] on input "f. 3" at bounding box center [285, 296] width 1 height 8
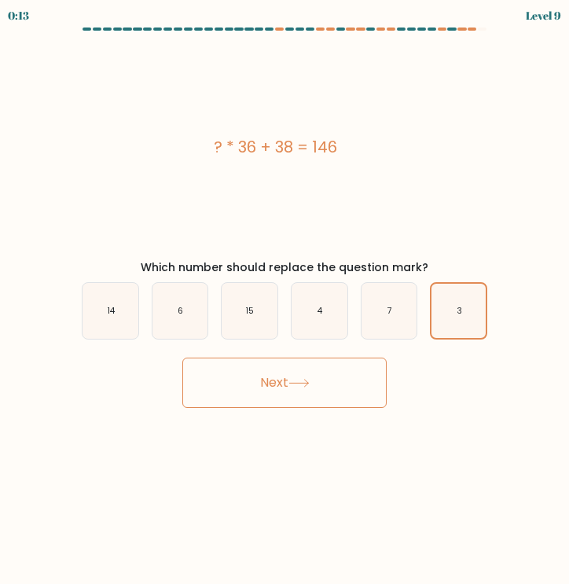
click at [270, 380] on button "Next" at bounding box center [284, 383] width 204 height 50
click at [294, 385] on icon at bounding box center [298, 383] width 21 height 9
click at [289, 384] on button "Next" at bounding box center [284, 383] width 204 height 50
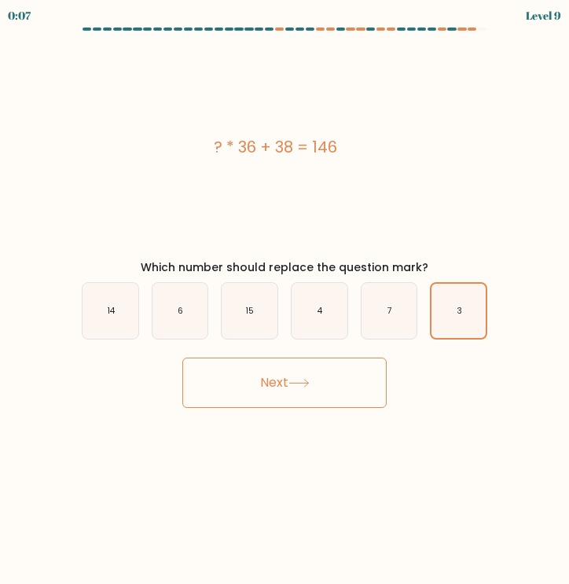
click at [288, 385] on button "Next" at bounding box center [284, 383] width 204 height 50
click at [396, 327] on icon "7" at bounding box center [390, 311] width 56 height 56
click at [285, 300] on input "e. 7" at bounding box center [285, 296] width 1 height 8
radio input "true"
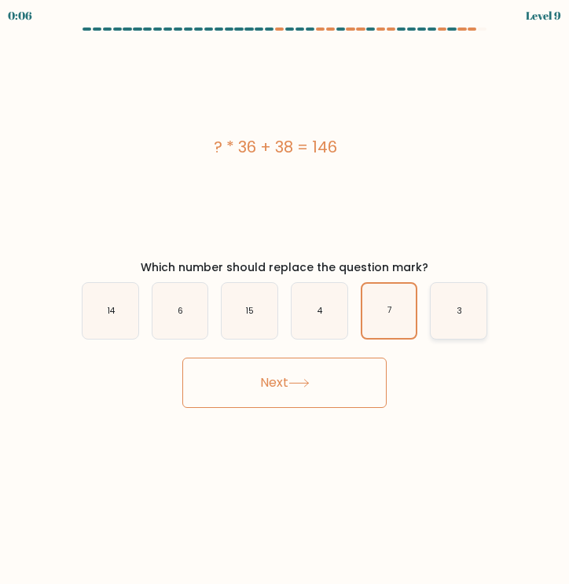
click at [461, 321] on icon "3" at bounding box center [459, 311] width 56 height 56
click at [285, 300] on input "f. 3" at bounding box center [285, 296] width 1 height 8
radio input "true"
click at [365, 388] on button "Next" at bounding box center [284, 383] width 204 height 50
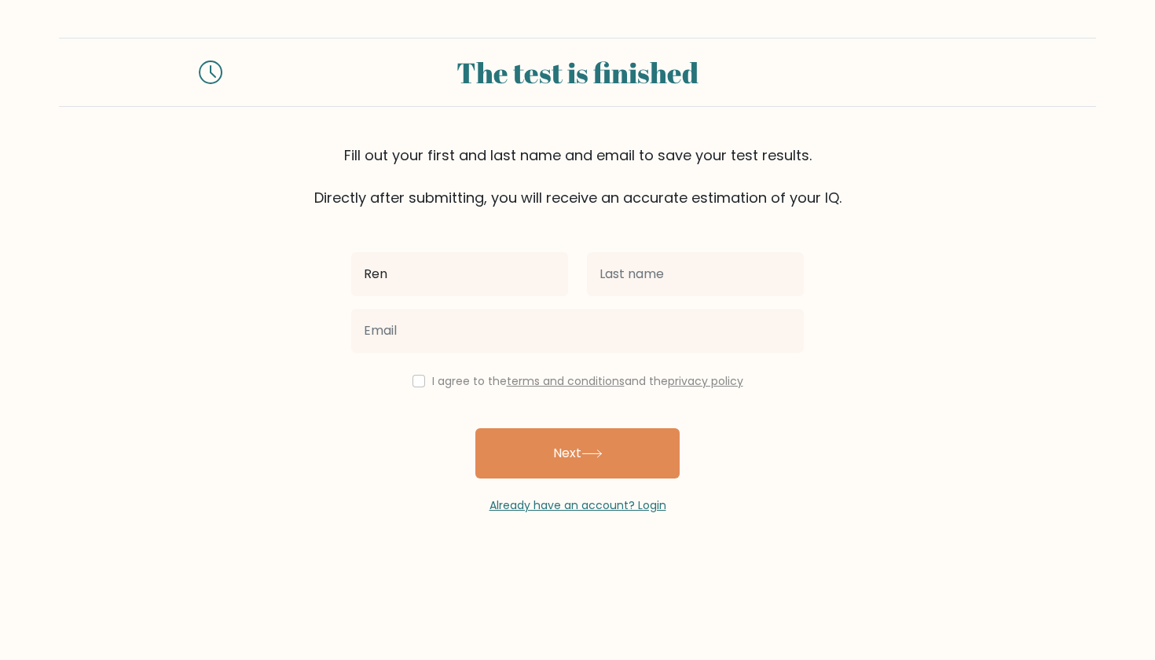
type input "[PERSON_NAME]"
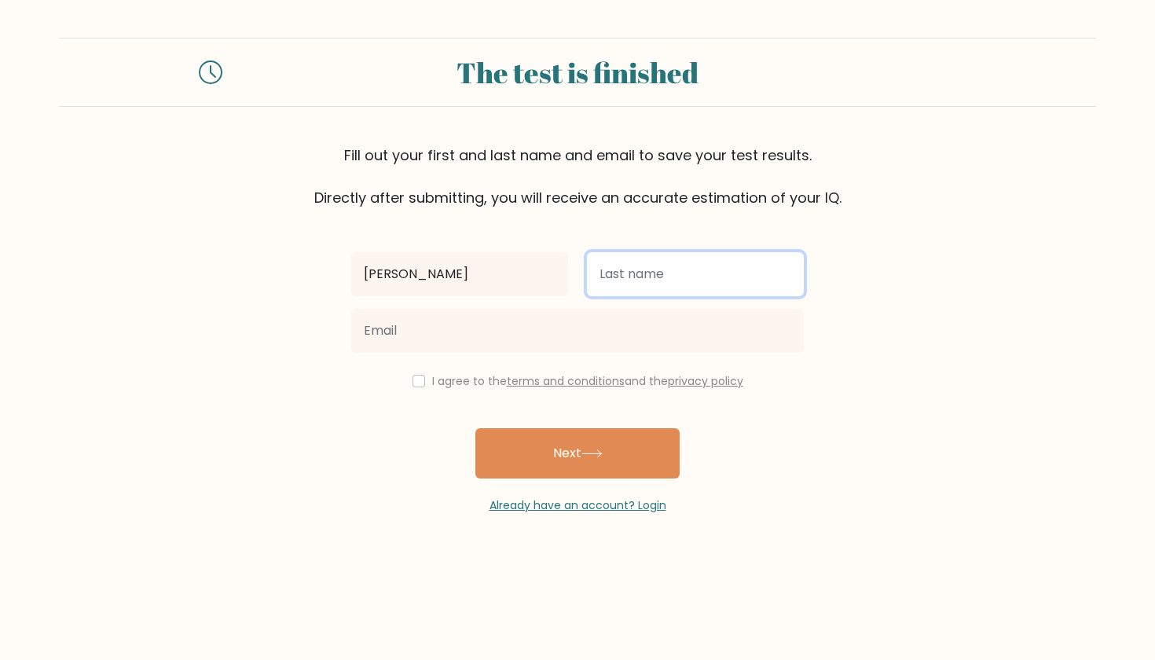
type input "Zarzoso"
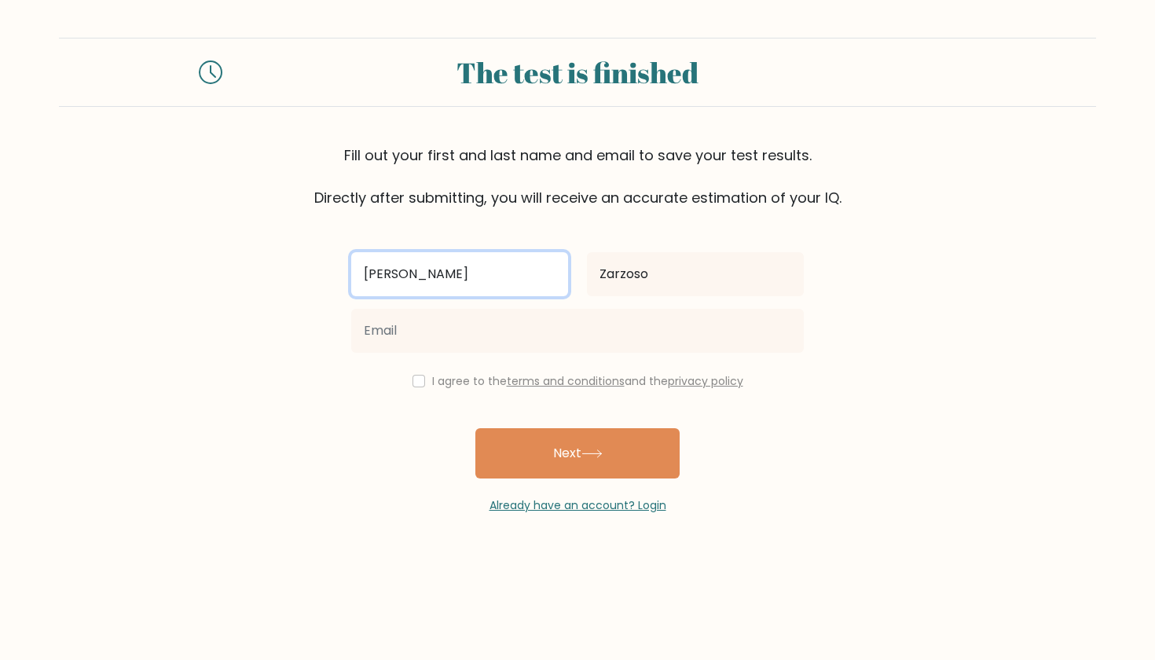
type input "[PERSON_NAME]"
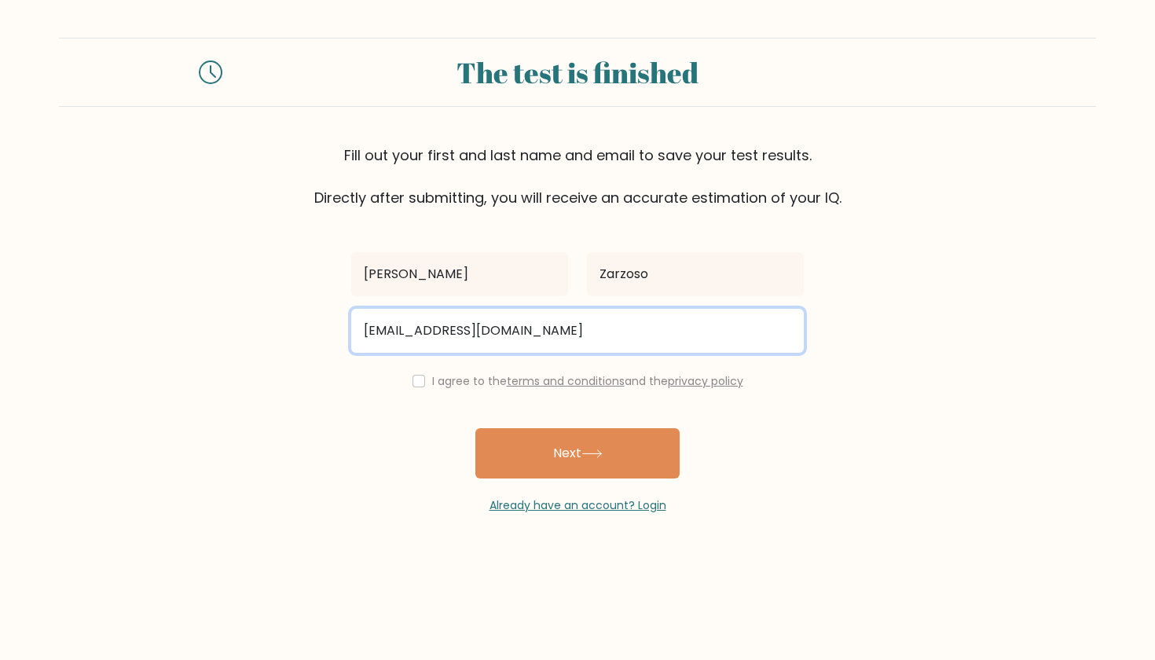
type input "mrzarzoso@gmail.com"
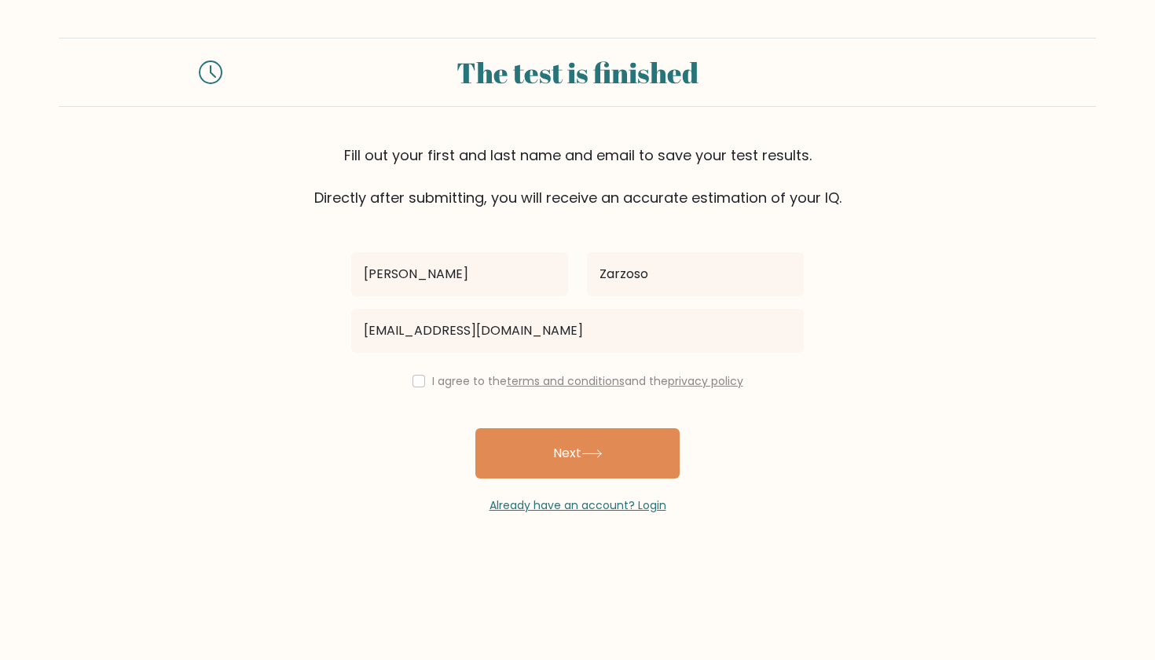
click at [414, 380] on input "checkbox" at bounding box center [419, 381] width 13 height 13
checkbox input "true"
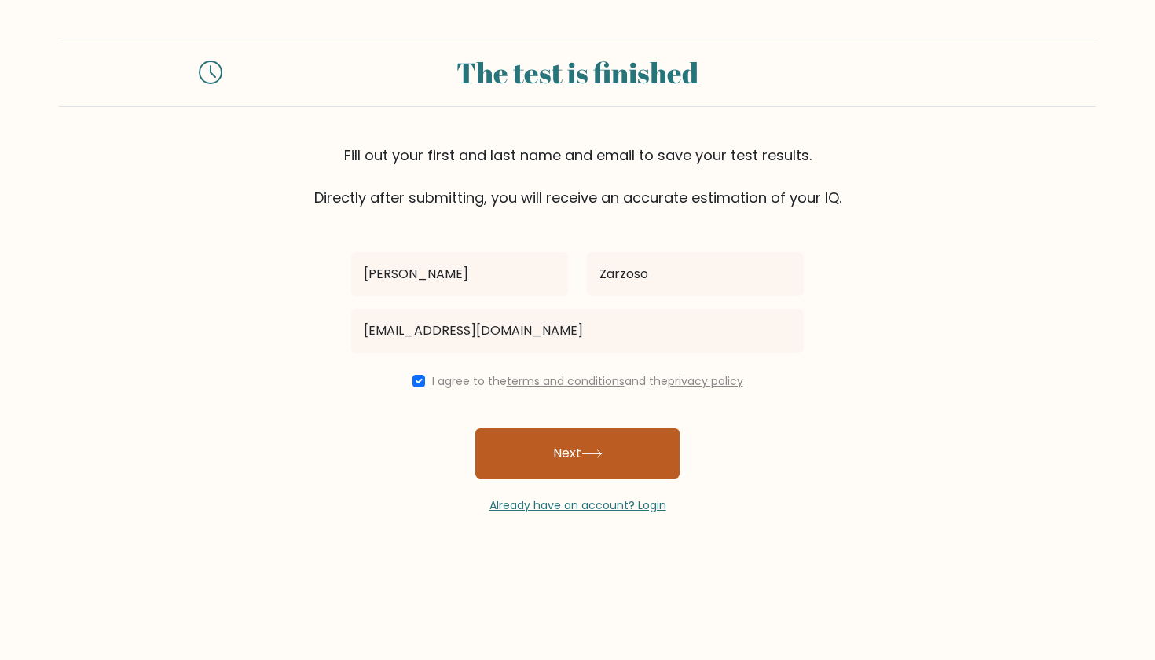
click at [538, 449] on button "Next" at bounding box center [578, 453] width 204 height 50
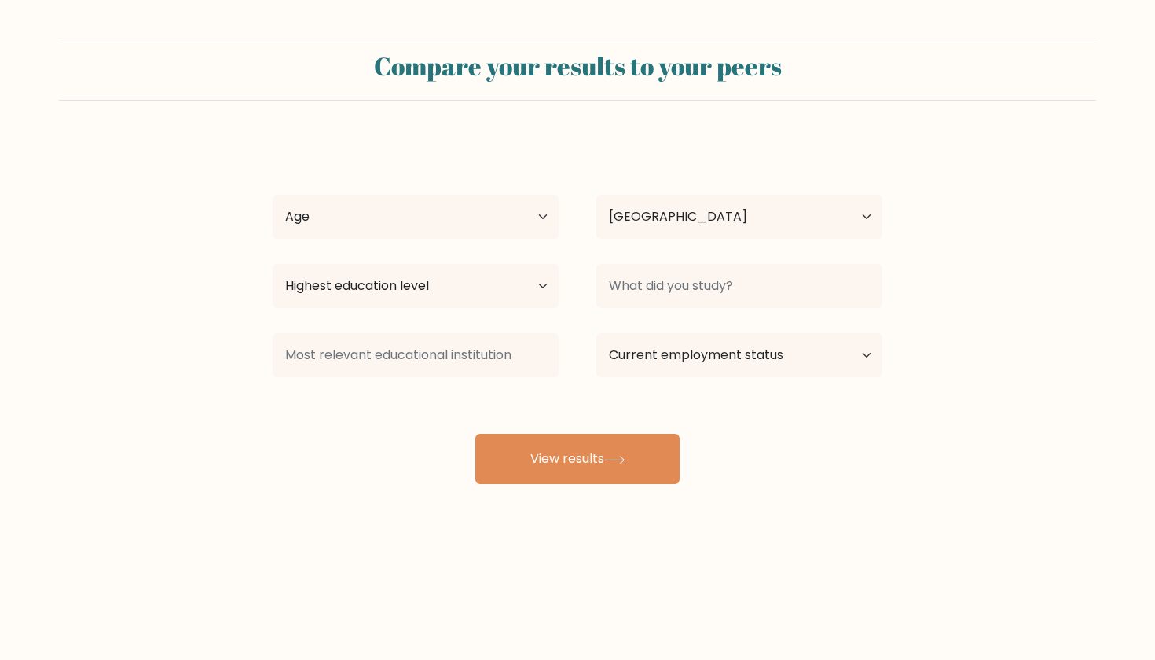
select select "PH"
select select "18_24"
select select "bachelors_degree"
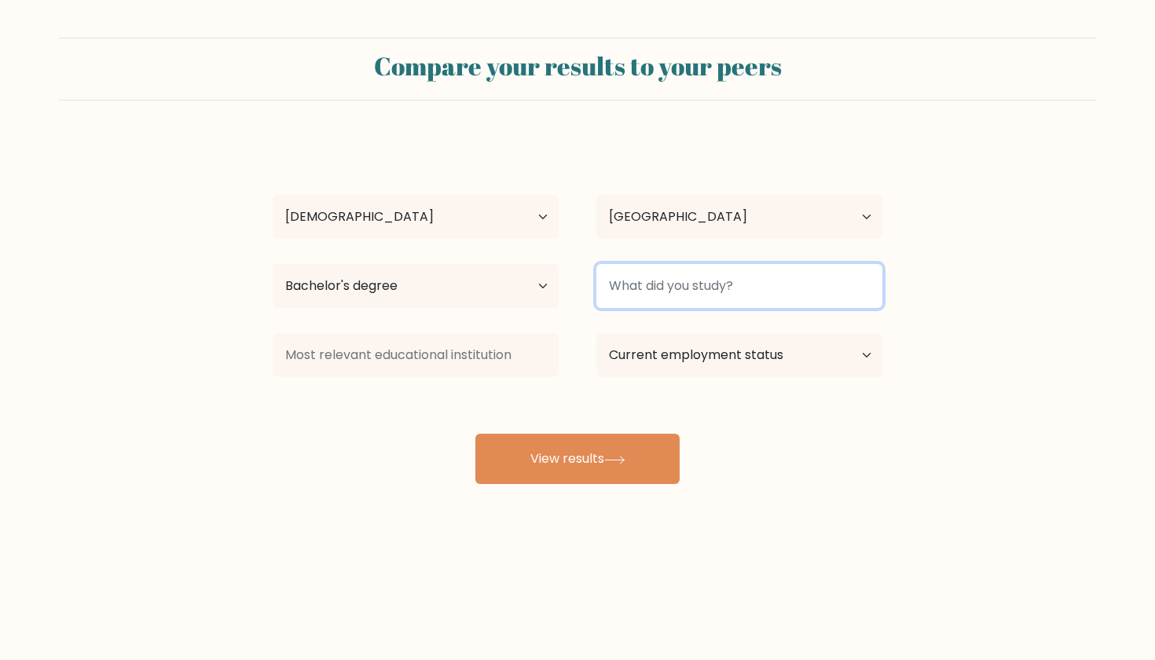
click at [650, 293] on input at bounding box center [740, 286] width 286 height 44
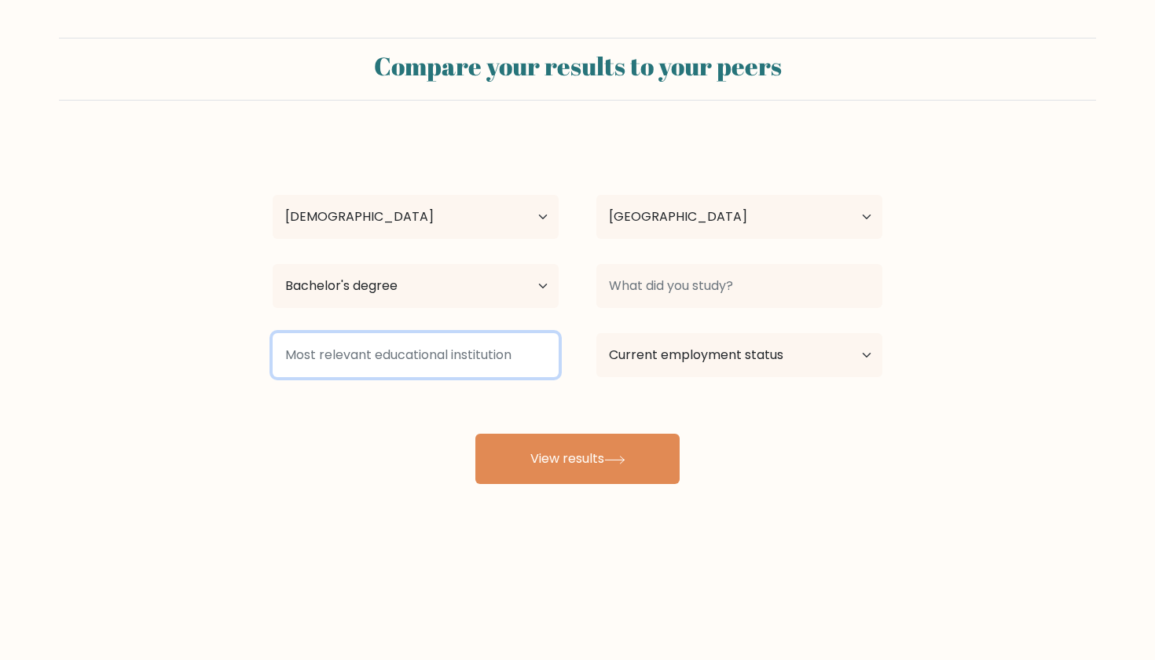
click at [483, 362] on input at bounding box center [416, 355] width 286 height 44
type input "SJIT"
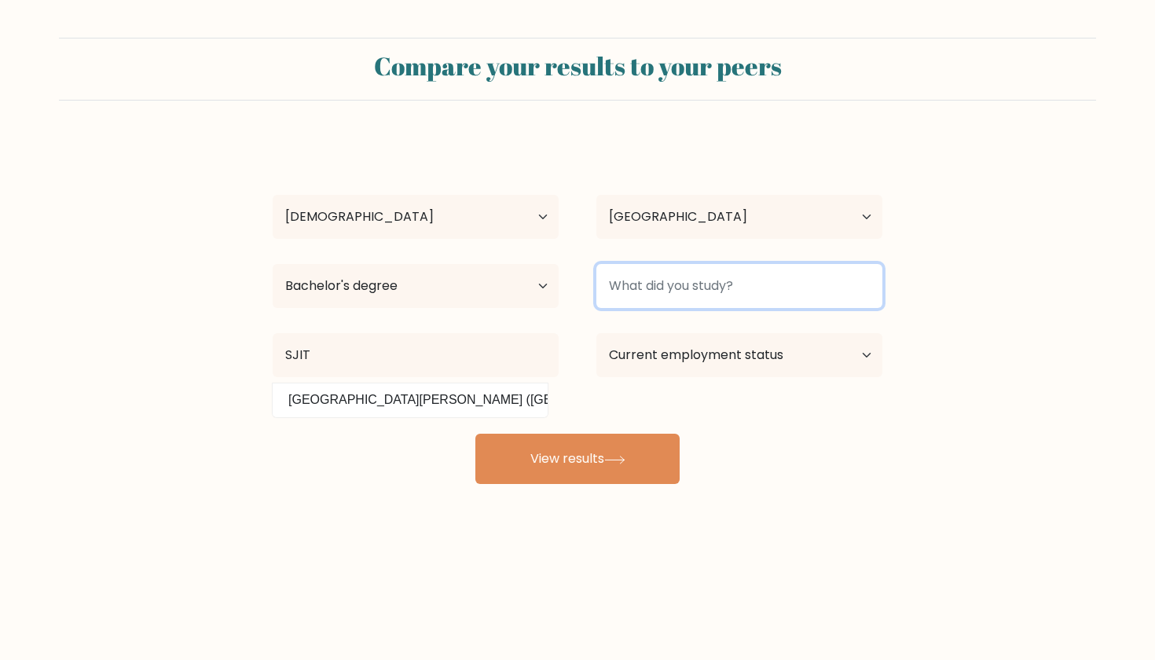
click at [666, 285] on input at bounding box center [740, 286] width 286 height 44
type input "V"
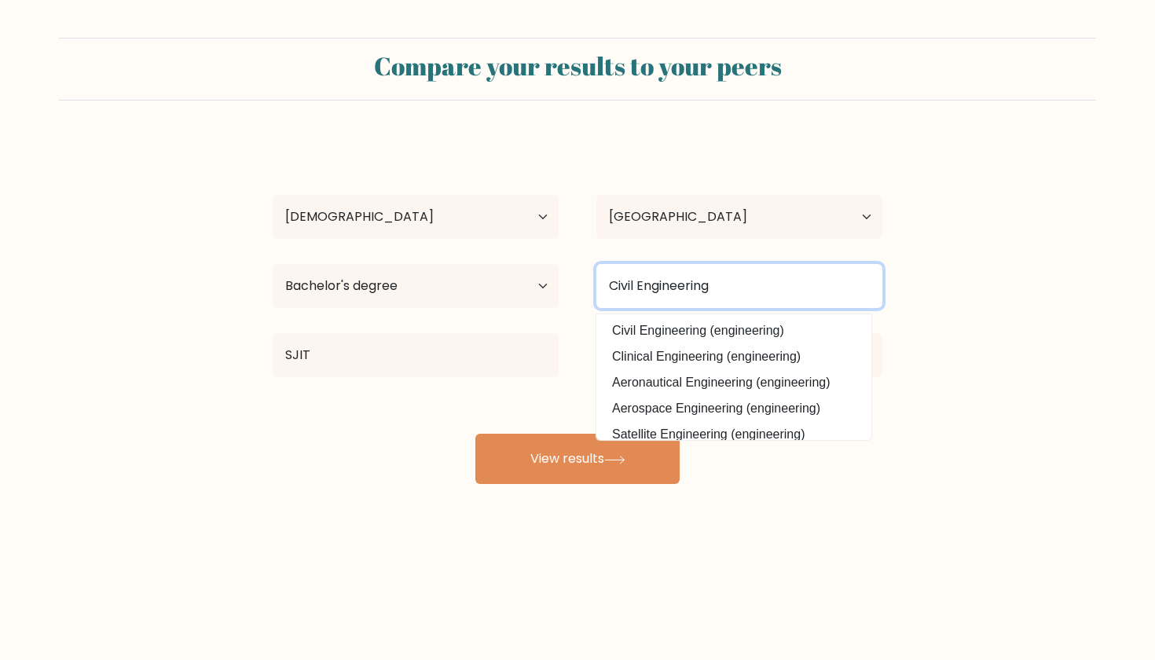
type input "Civil Engineering"
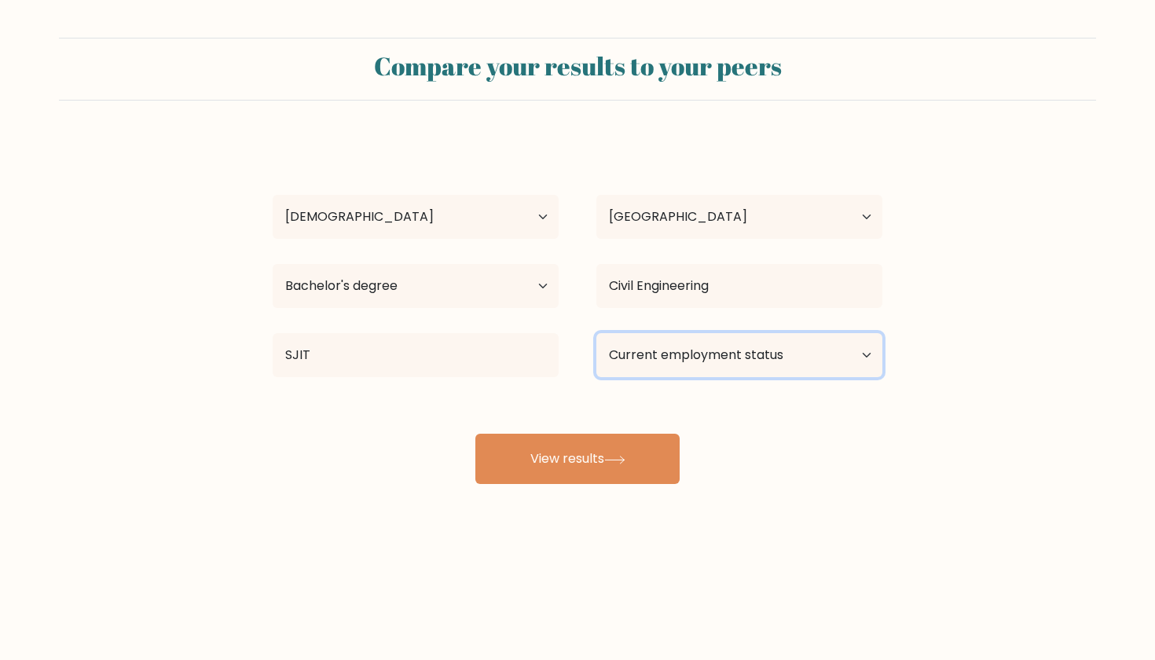
select select "student"
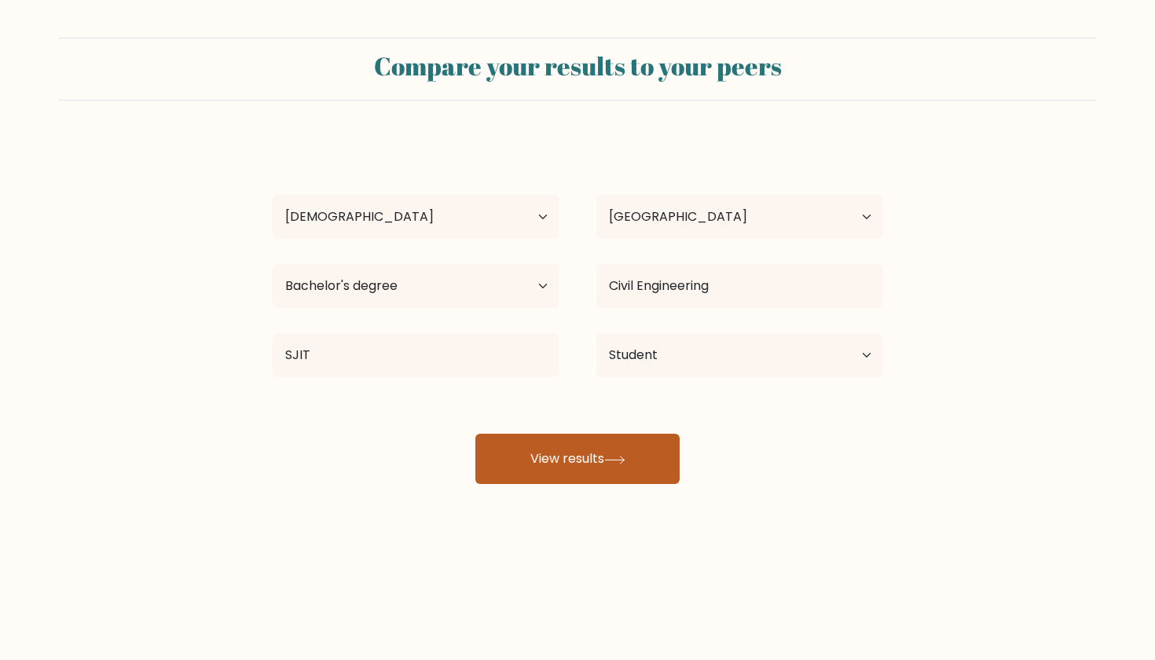
click at [569, 458] on button "View results" at bounding box center [578, 459] width 204 height 50
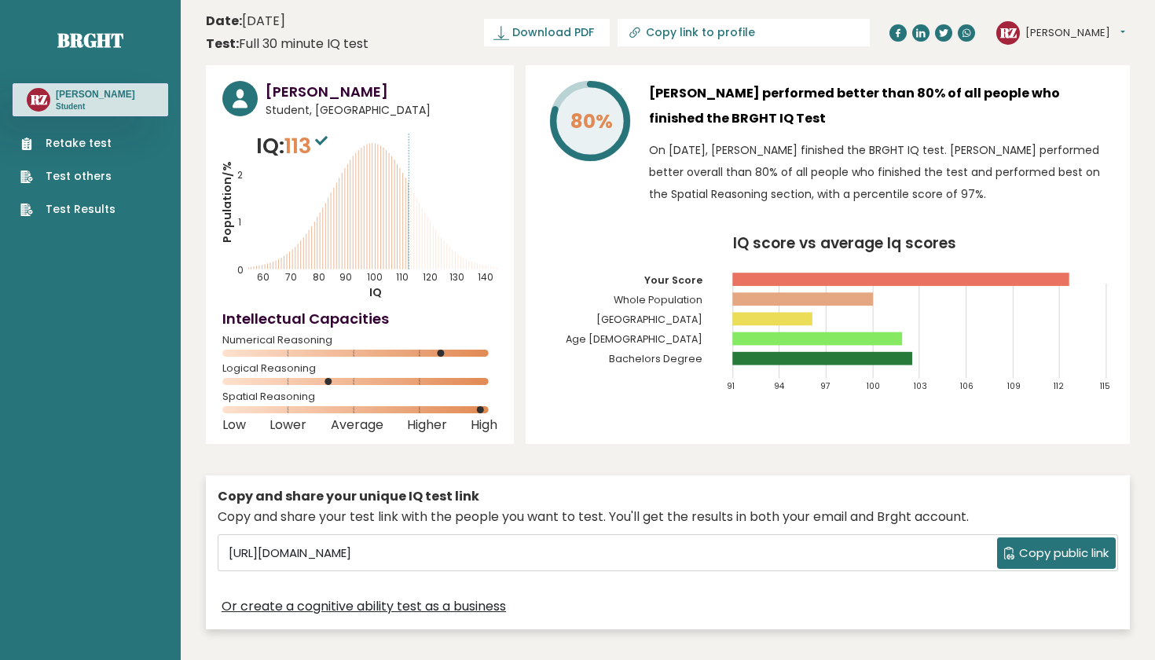
scroll to position [3, 0]
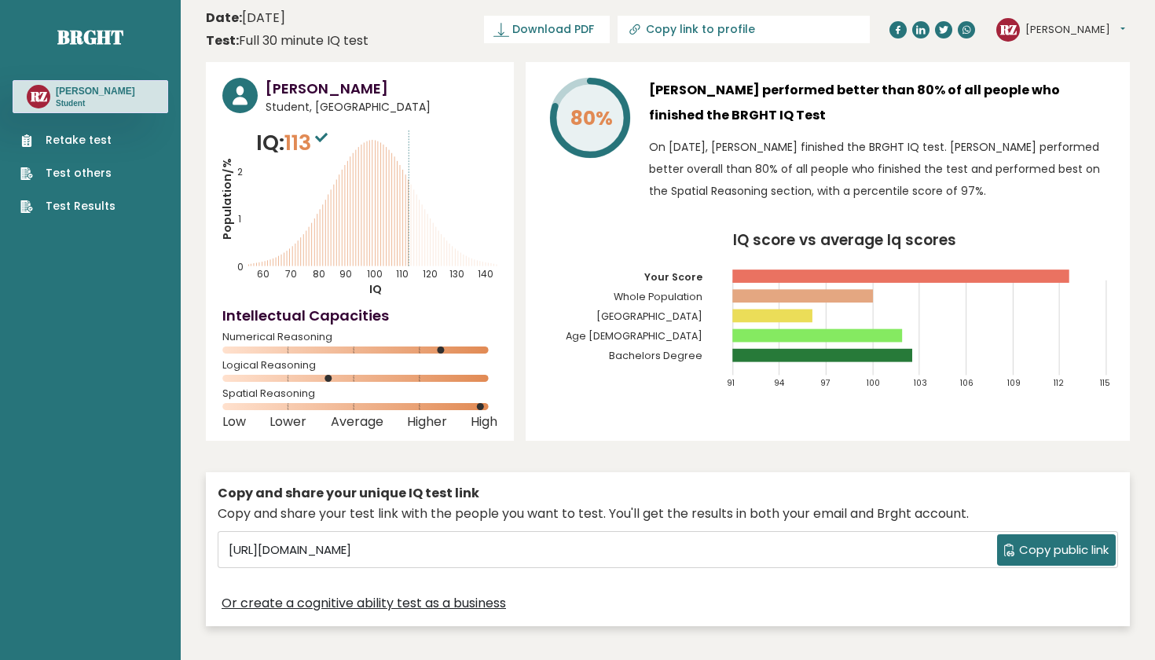
click at [60, 207] on link "Test Results" at bounding box center [67, 206] width 95 height 17
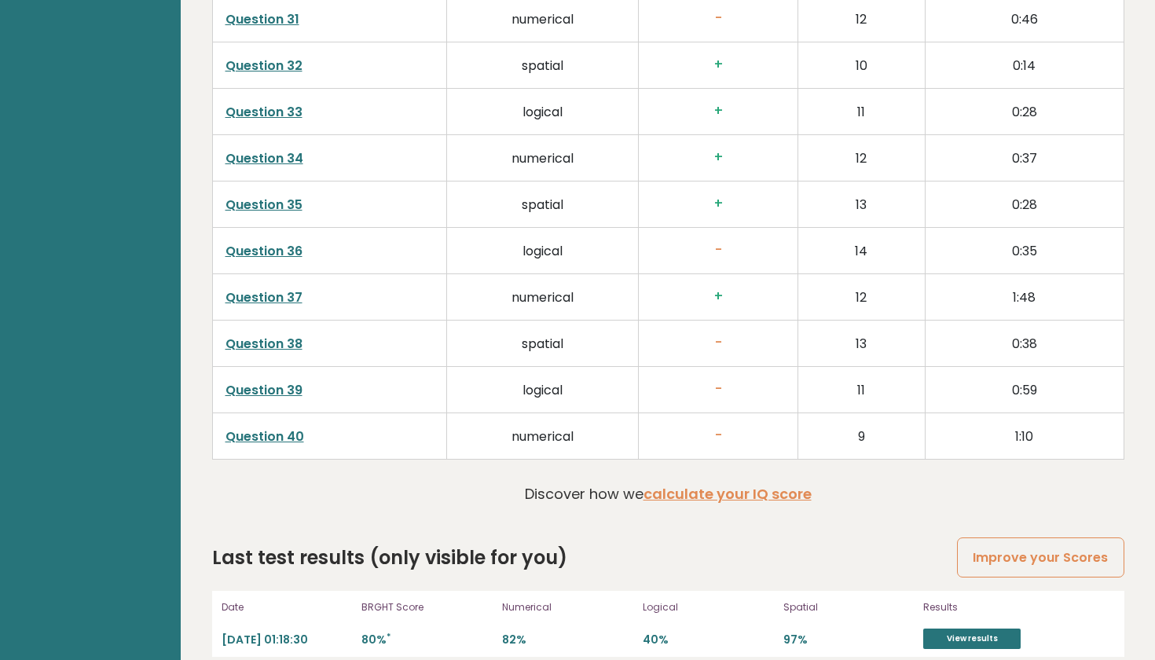
scroll to position [3906, 0]
click at [618, 8] on td "numerical" at bounding box center [543, 20] width 192 height 46
